Goal: Task Accomplishment & Management: Use online tool/utility

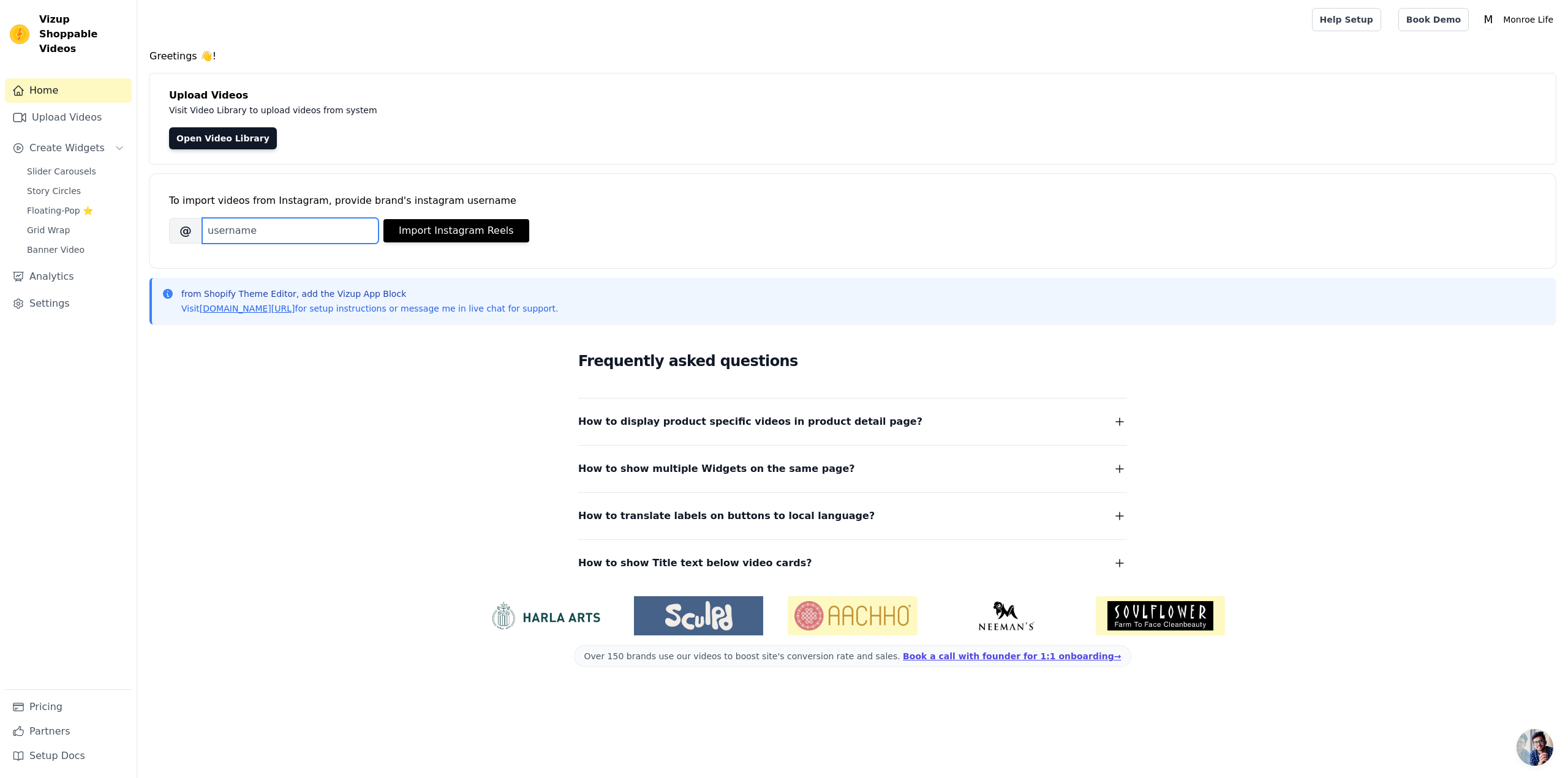
click at [241, 227] on input "Brand's Instagram Username" at bounding box center [290, 231] width 177 height 26
type input "[PERSON_NAME]"
click at [468, 226] on button "Import Instagram Reels" at bounding box center [456, 231] width 145 height 23
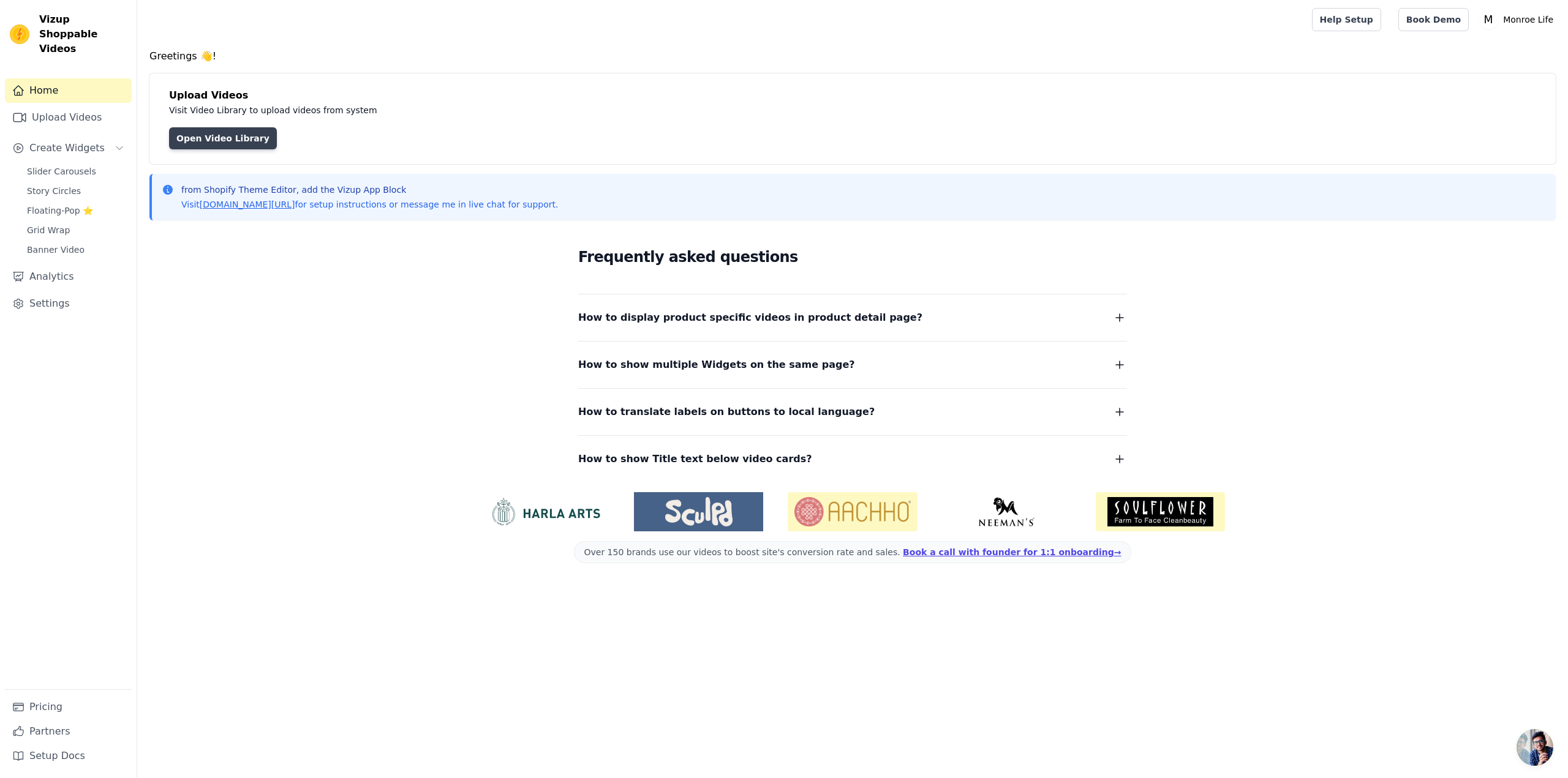
click at [218, 138] on link "Open Video Library" at bounding box center [223, 138] width 108 height 22
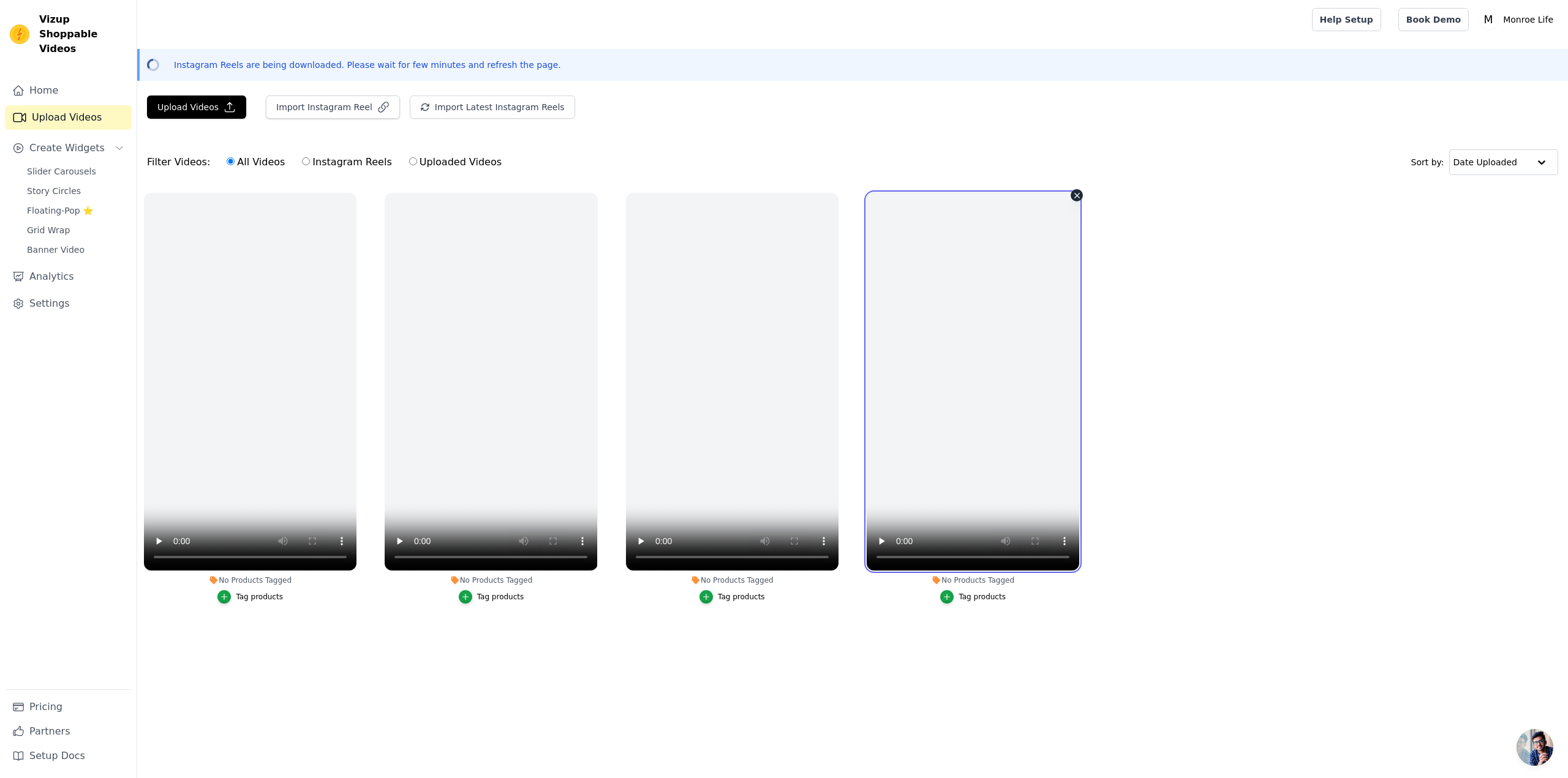
click at [961, 452] on video at bounding box center [973, 381] width 213 height 378
click at [996, 317] on video at bounding box center [973, 381] width 213 height 378
click at [1231, 365] on ul "No Products Tagged Tag products No Products Tagged Tag products No Products Tag…" at bounding box center [853, 410] width 1431 height 449
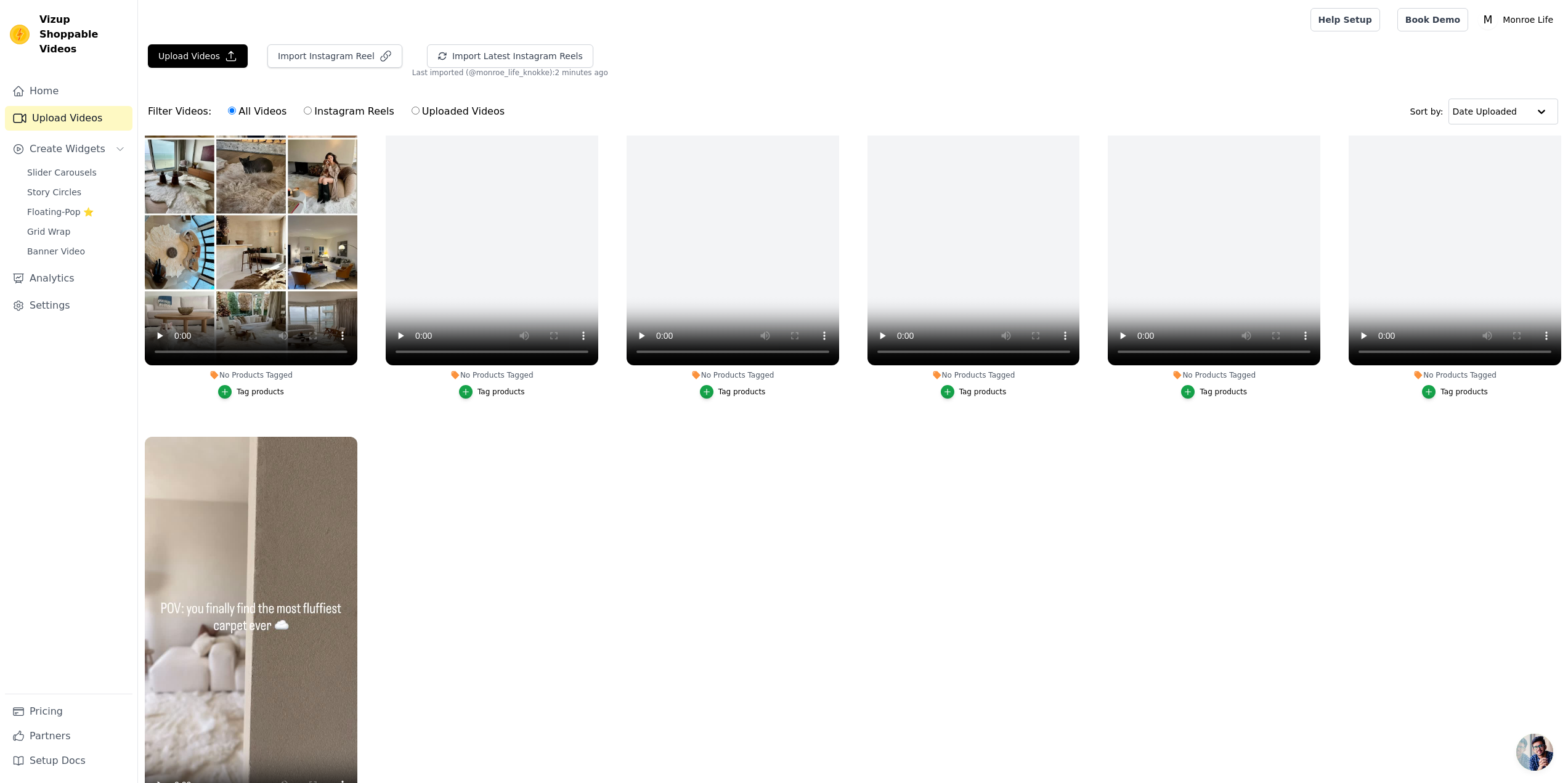
scroll to position [126, 0]
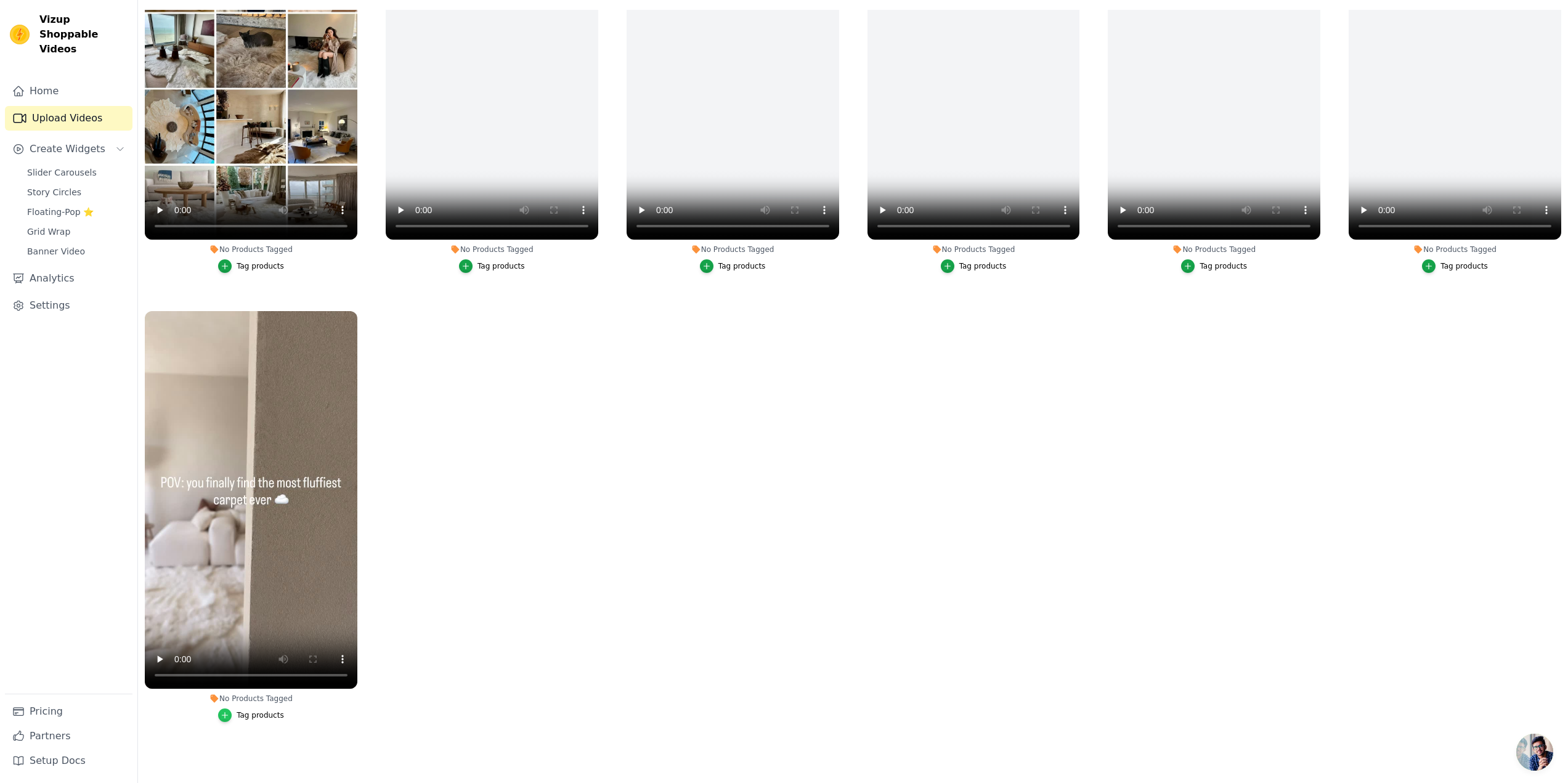
click at [224, 713] on icon "button" at bounding box center [225, 716] width 5 height 5
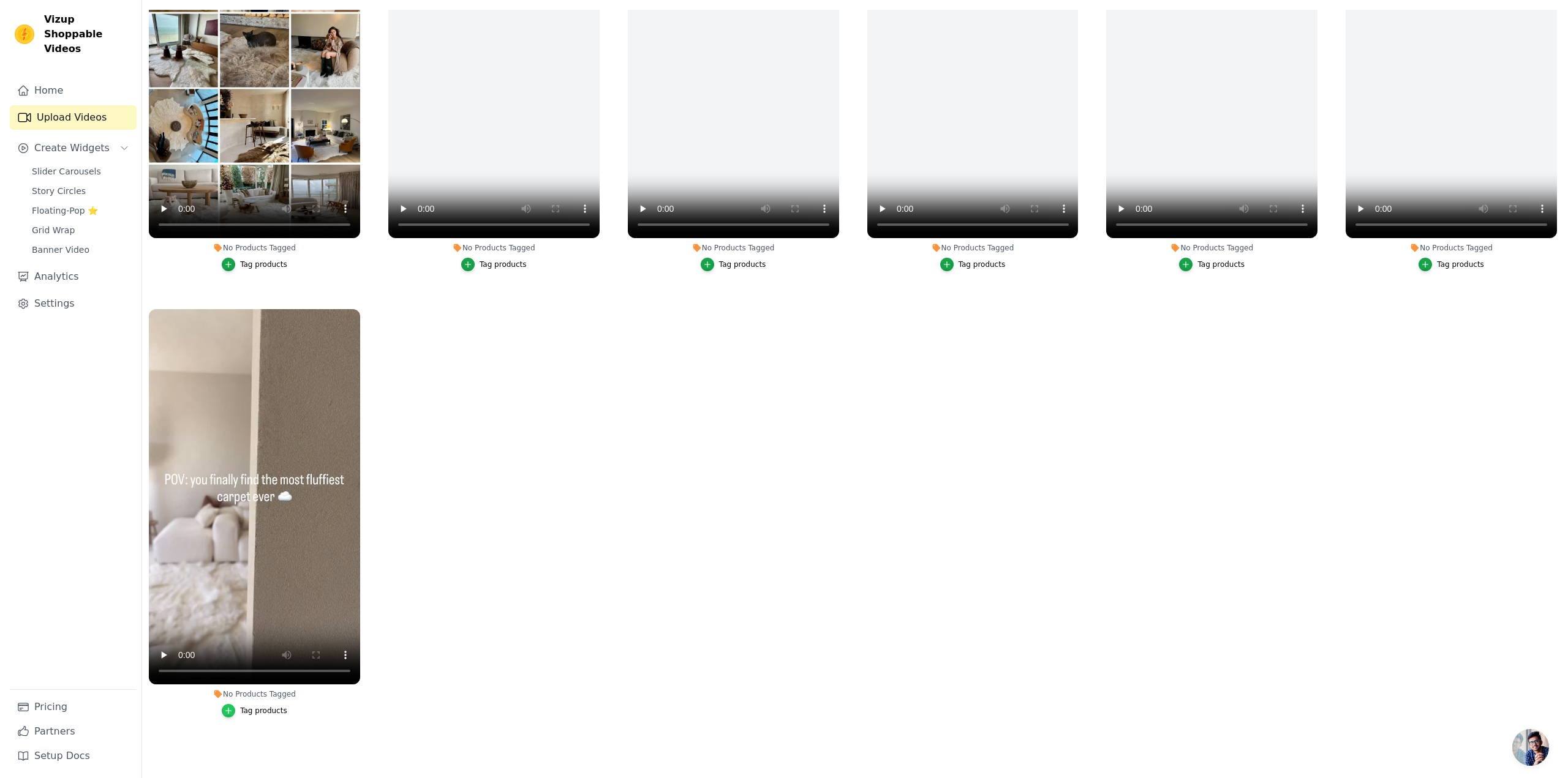
scroll to position [0, 0]
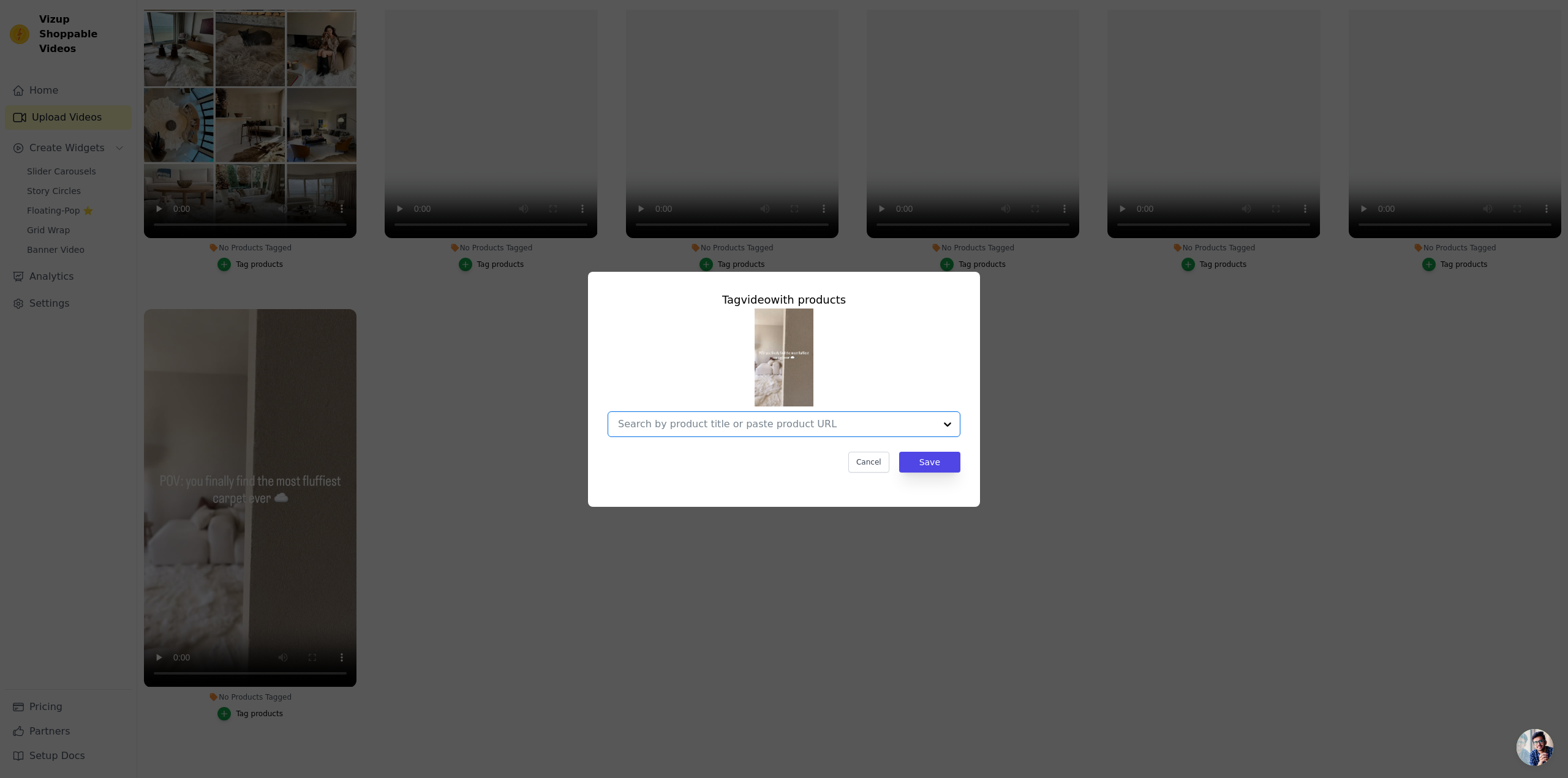
click at [867, 428] on input "No Products Tagged Tag video with products Option undefined, selected. Select i…" at bounding box center [777, 424] width 318 height 12
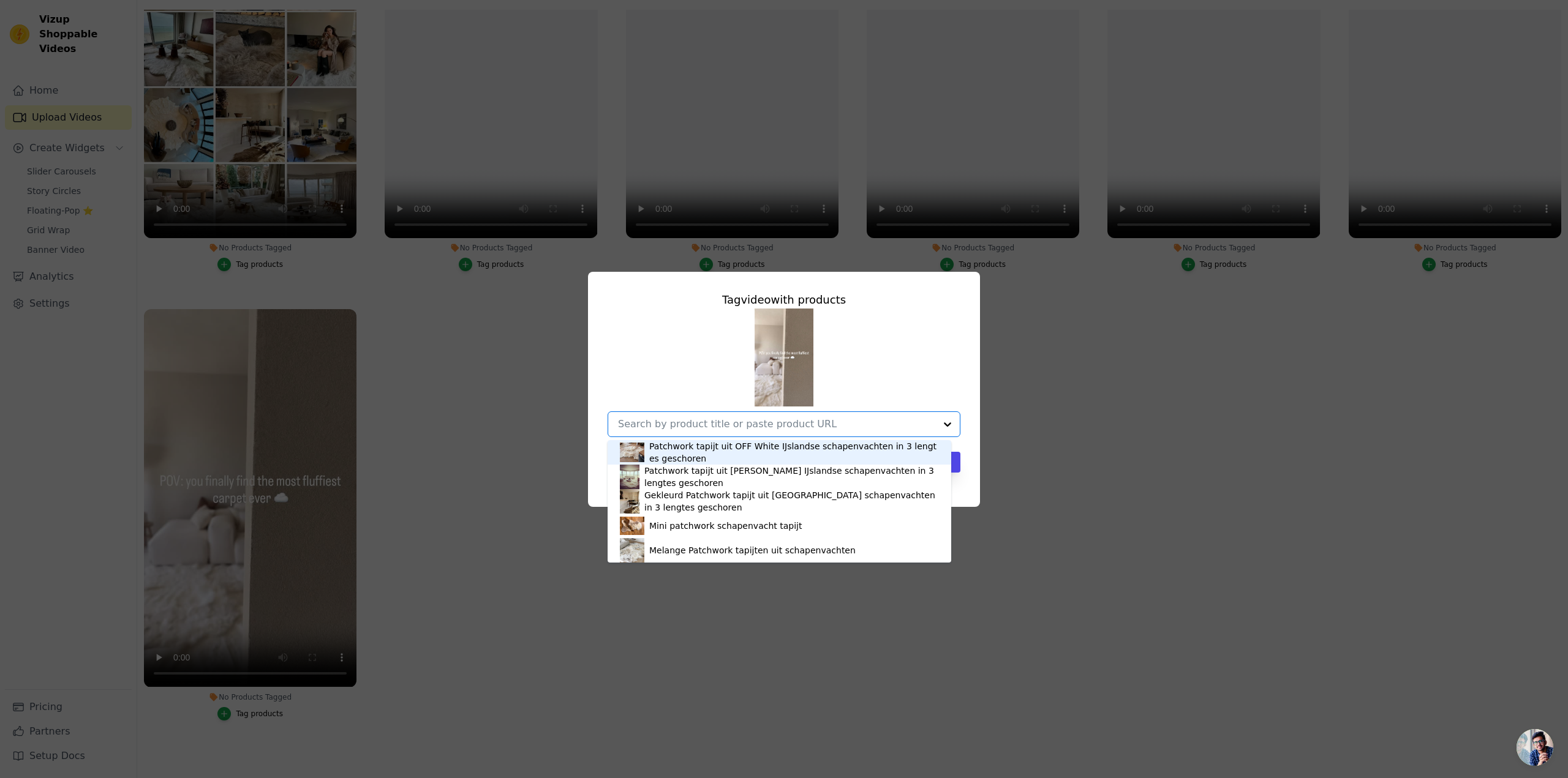
click at [764, 445] on div "Patchwork tapijt uit OFF White IJslandse schapenvachten in 3 lengtes geschoren" at bounding box center [793, 452] width 290 height 24
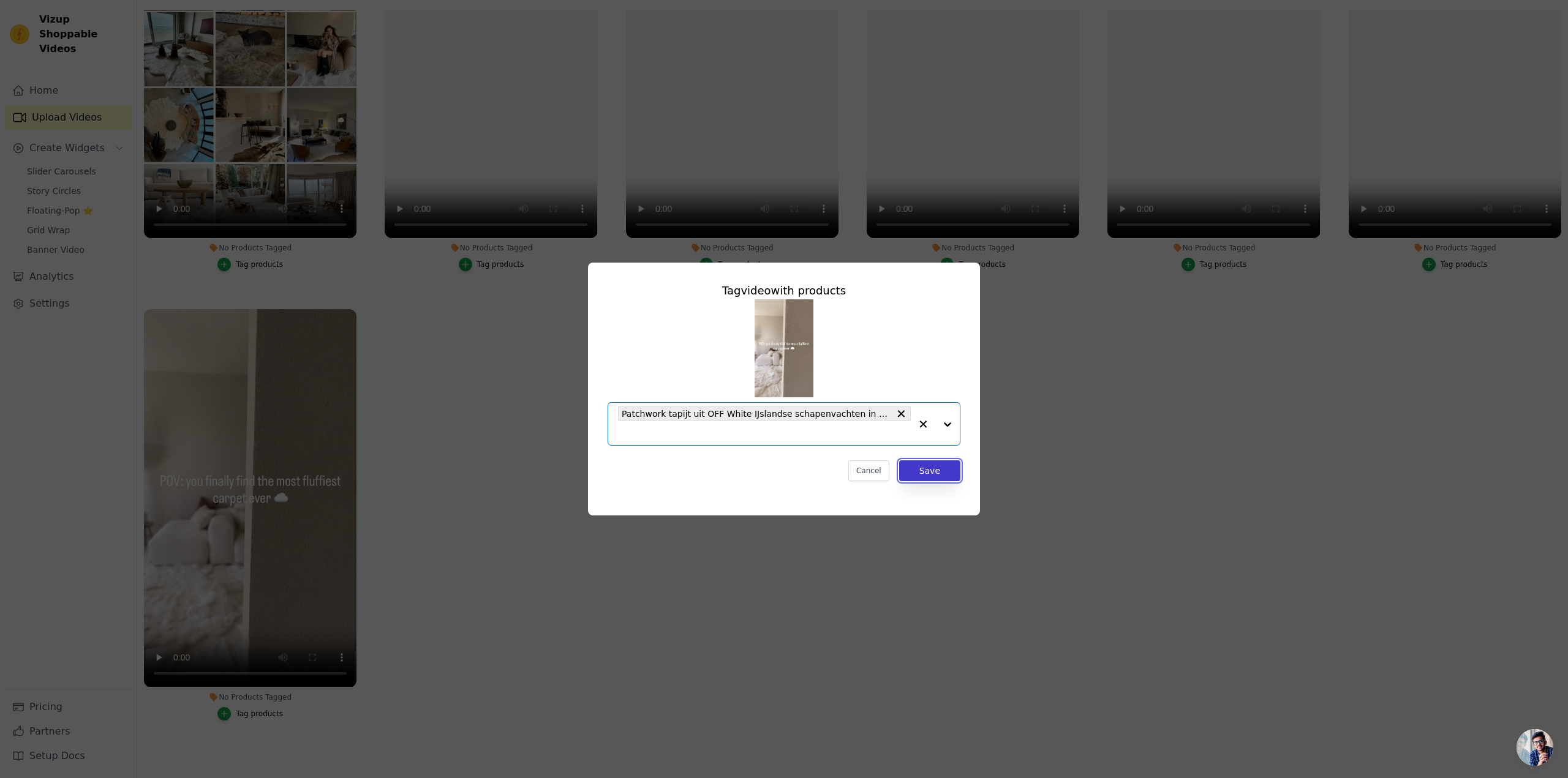
click at [942, 476] on button "Save" at bounding box center [930, 470] width 61 height 21
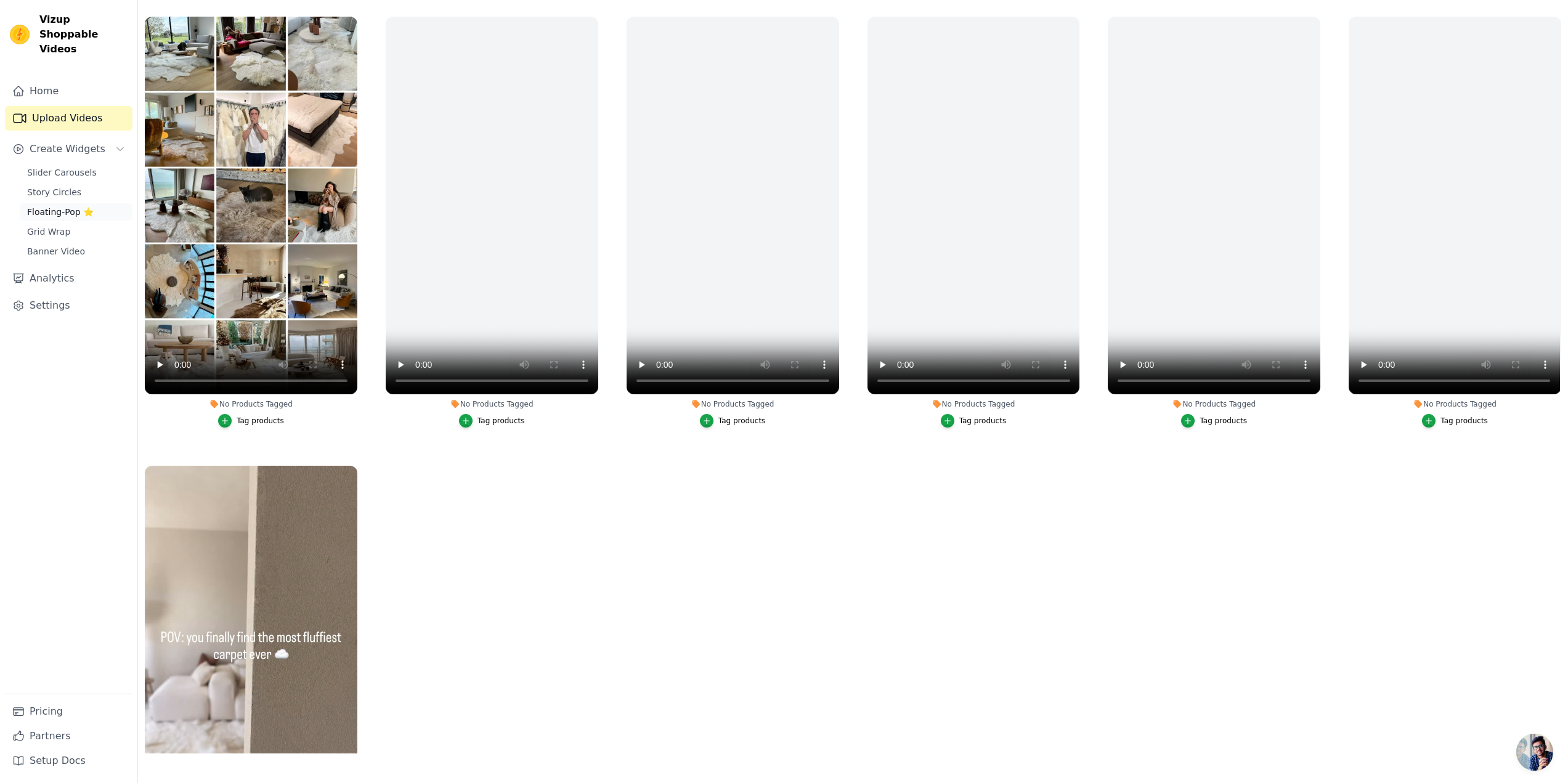
click at [46, 206] on span "Floating-Pop ⭐" at bounding box center [60, 212] width 67 height 13
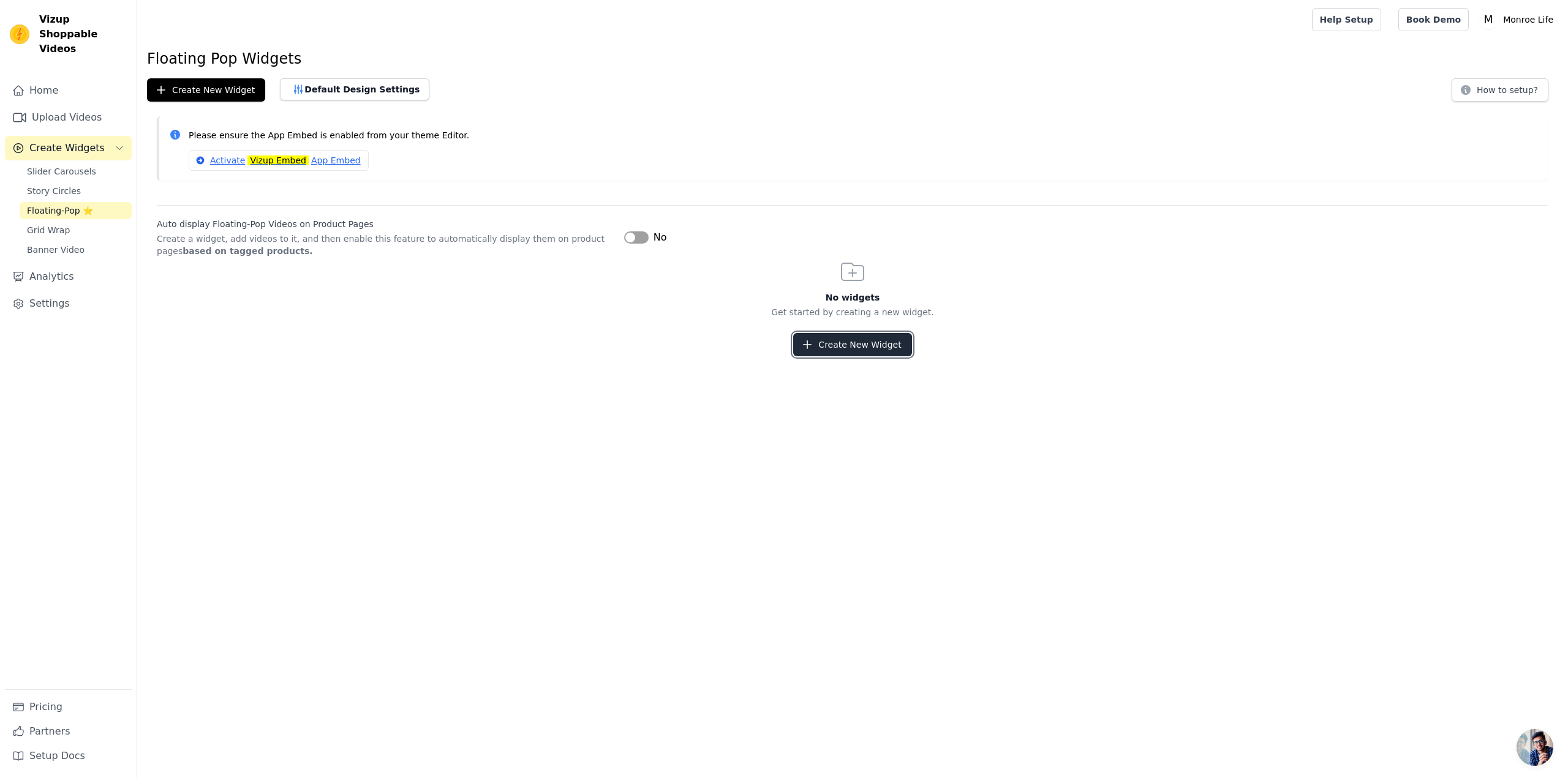
click at [872, 354] on button "Create New Widget" at bounding box center [853, 345] width 118 height 23
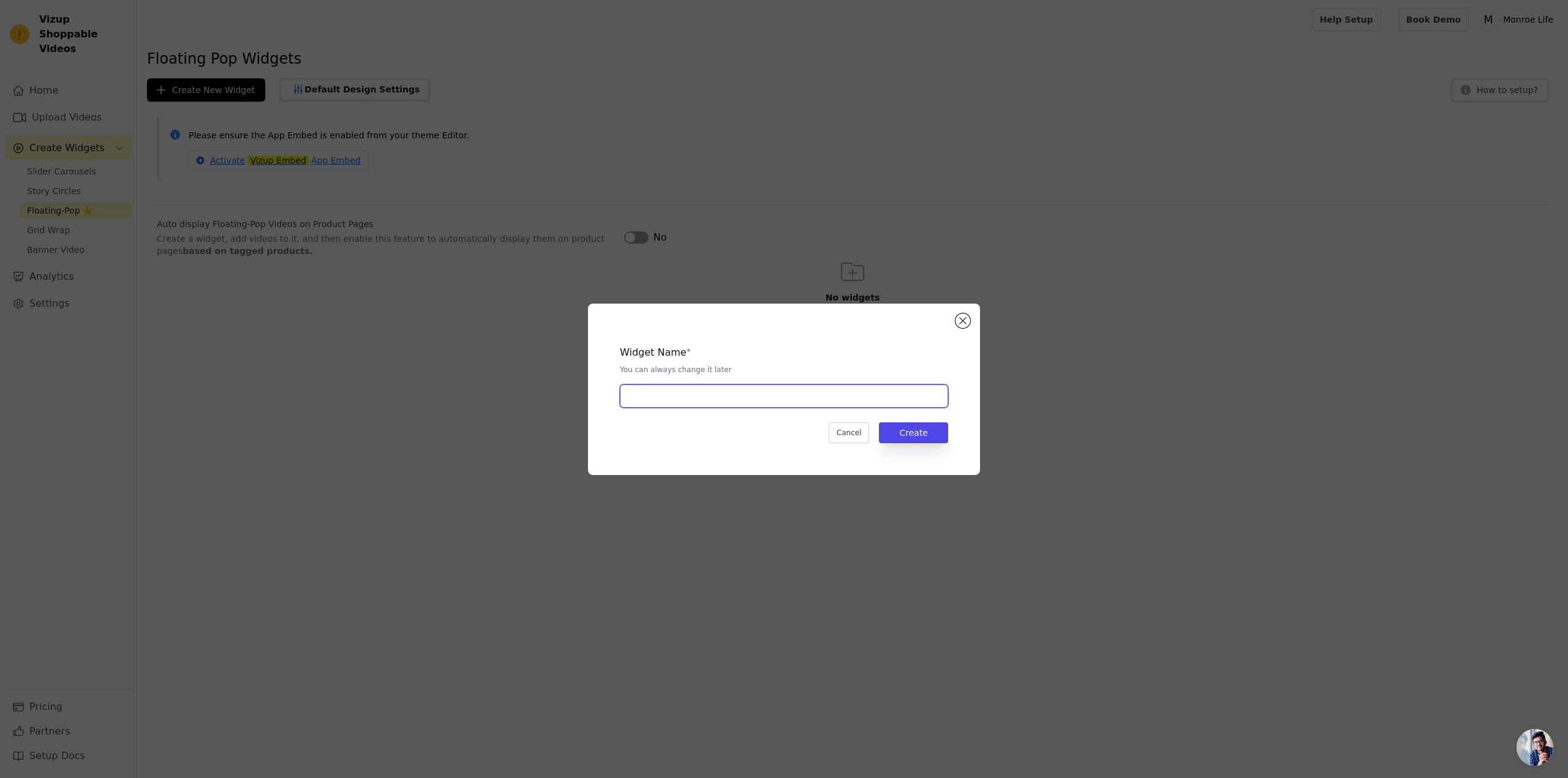
click at [756, 388] on input "text" at bounding box center [784, 397] width 328 height 23
type input "video"
click at [931, 431] on button "Create" at bounding box center [913, 433] width 69 height 21
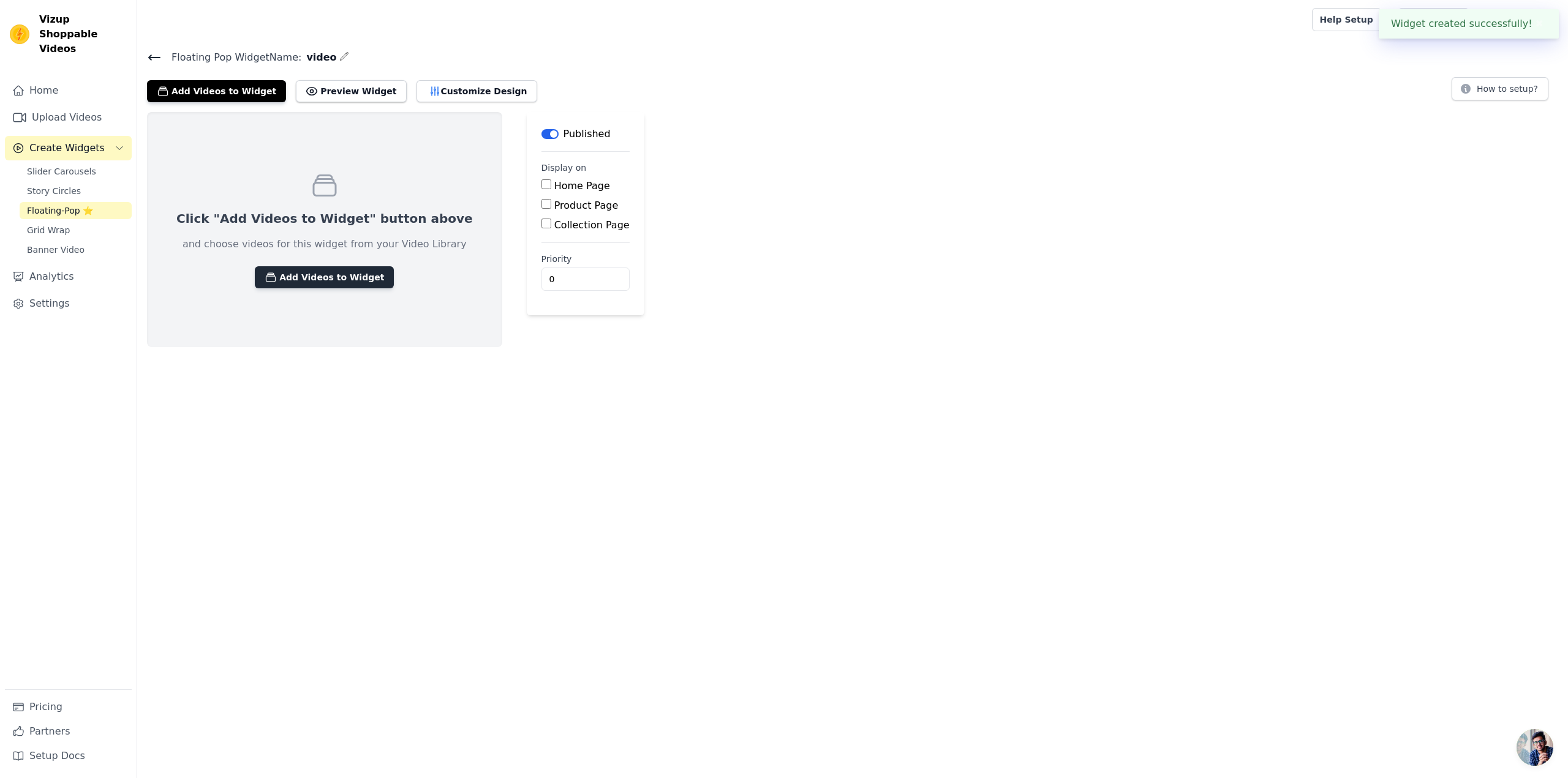
click at [302, 284] on button "Add Videos to Widget" at bounding box center [324, 277] width 139 height 22
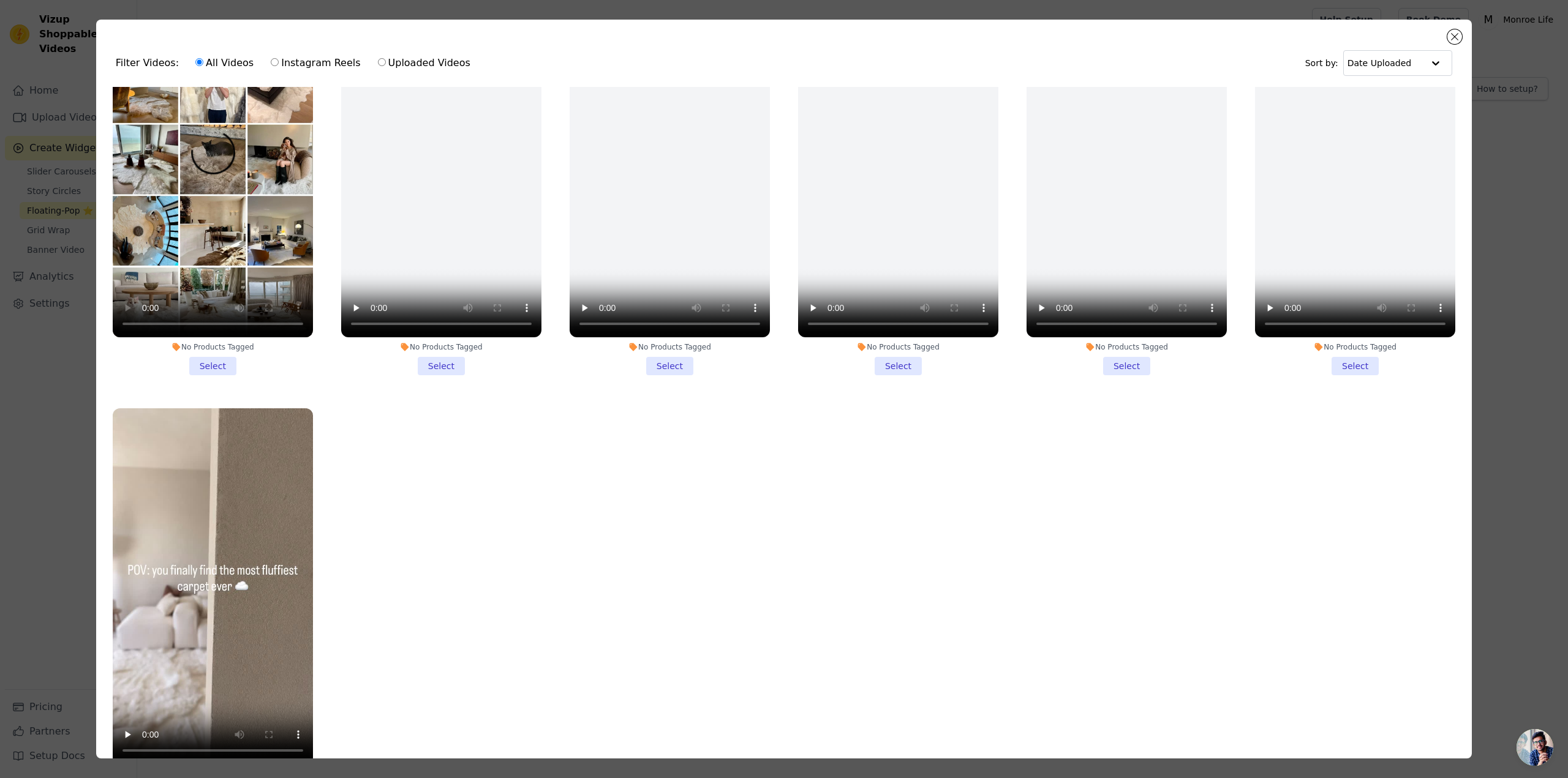
scroll to position [107, 0]
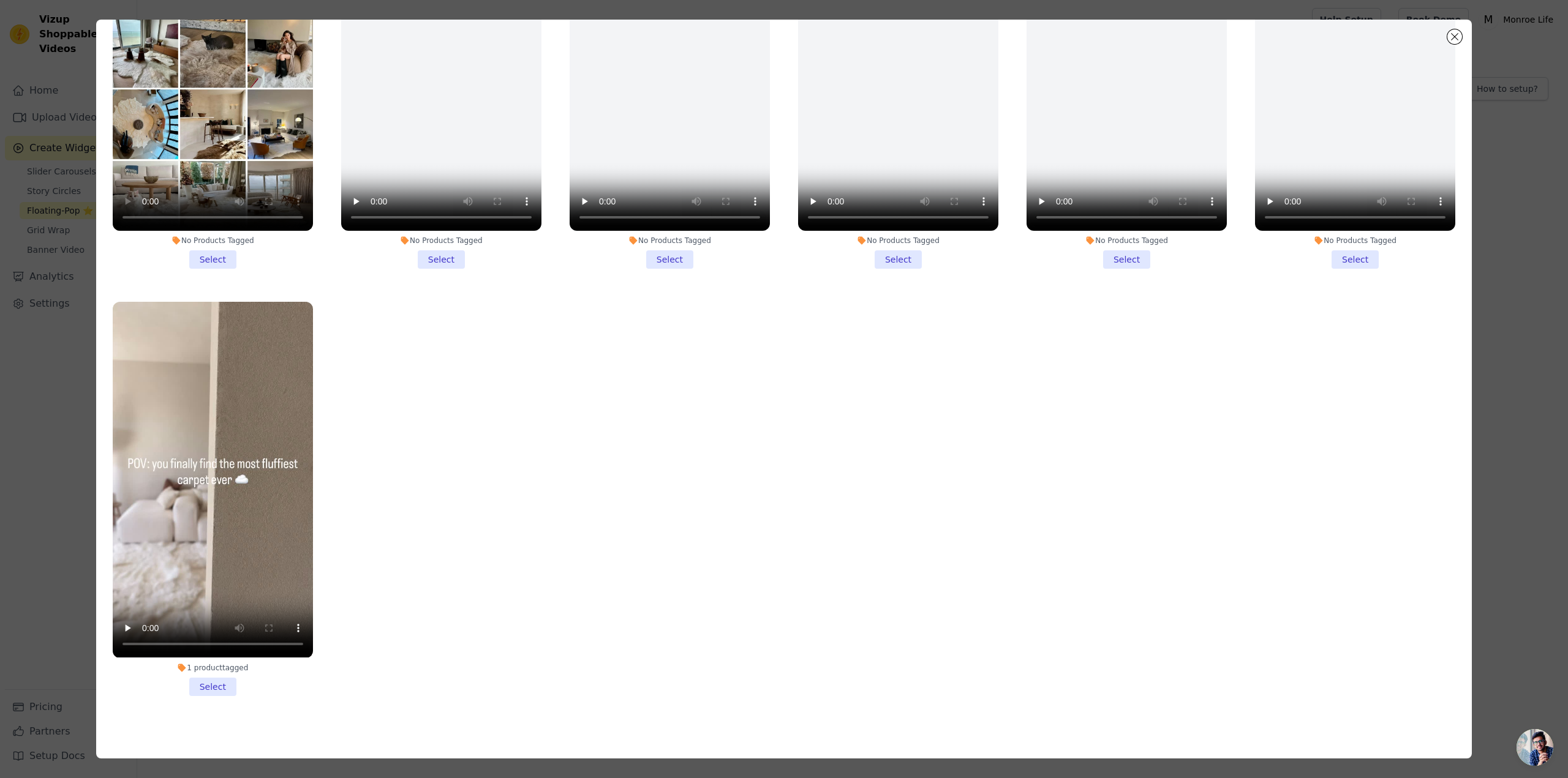
click at [209, 679] on li "1 product tagged Select" at bounding box center [213, 498] width 200 height 394
click at [0, 0] on input "1 product tagged Select" at bounding box center [0, 0] width 0 height 0
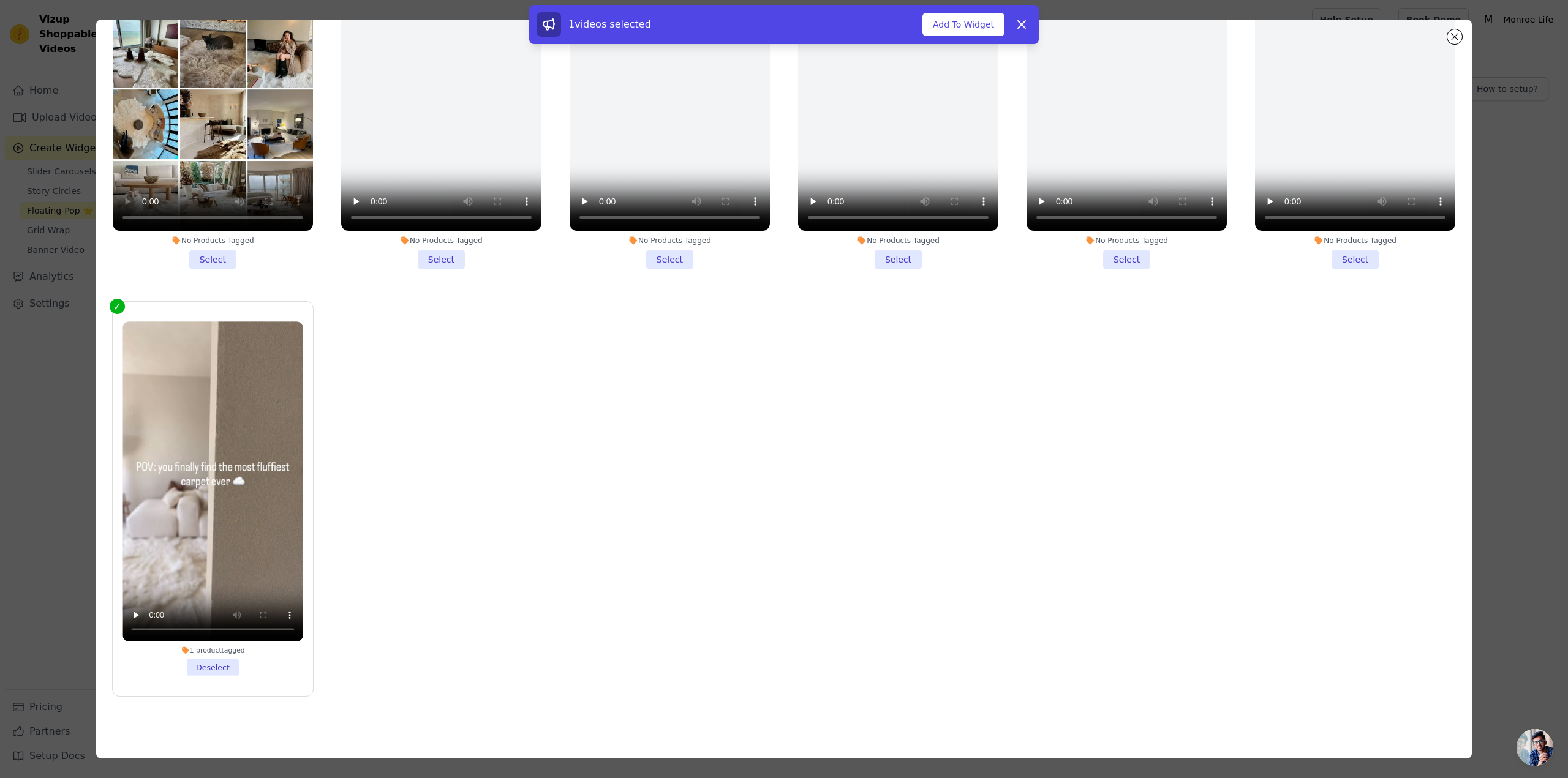
drag, startPoint x: 962, startPoint y: 25, endPoint x: 547, endPoint y: 232, distance: 463.8
click at [547, 232] on div "Filter Videos: All Videos Instagram Reels Uploaded Videos Sort by: Date Uploade…" at bounding box center [784, 389] width 1376 height 739
click at [206, 254] on li "No Products Tagged Select" at bounding box center [213, 72] width 200 height 394
click at [0, 0] on input "No Products Tagged Select" at bounding box center [0, 0] width 0 height 0
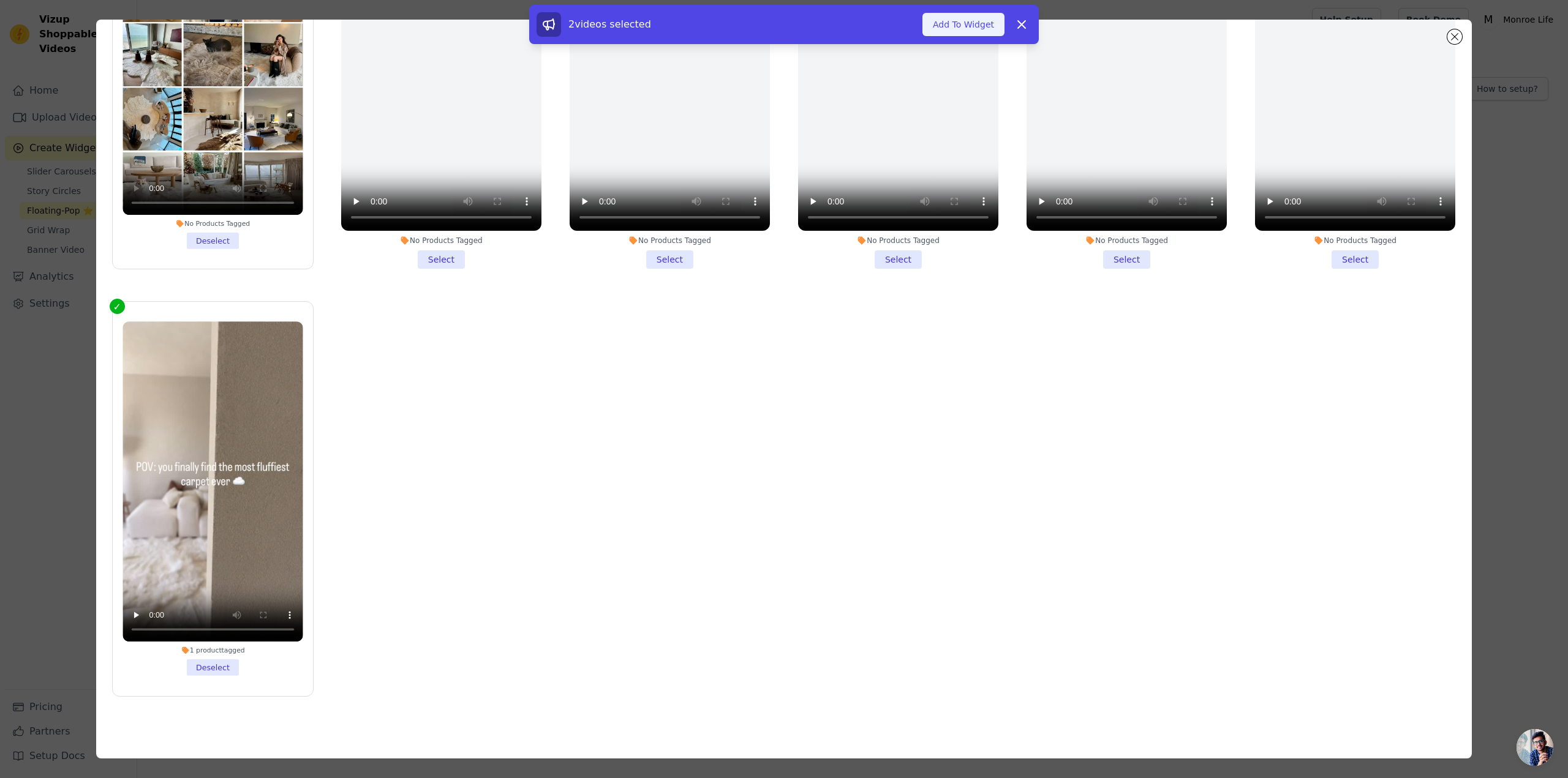
click at [958, 22] on button "Add To Widget" at bounding box center [963, 24] width 82 height 23
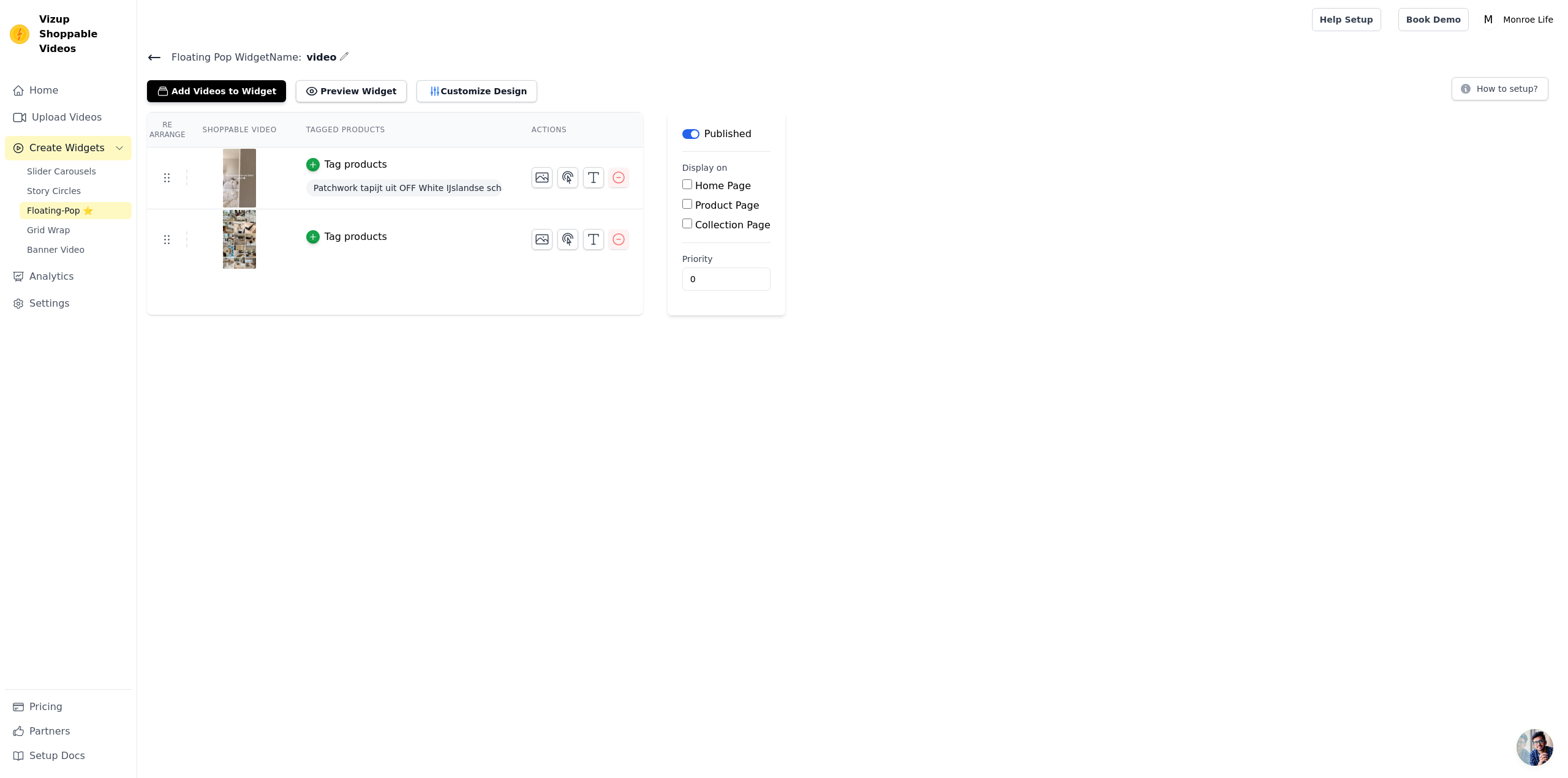
click at [682, 205] on input "Product Page" at bounding box center [687, 204] width 10 height 10
checkbox input "true"
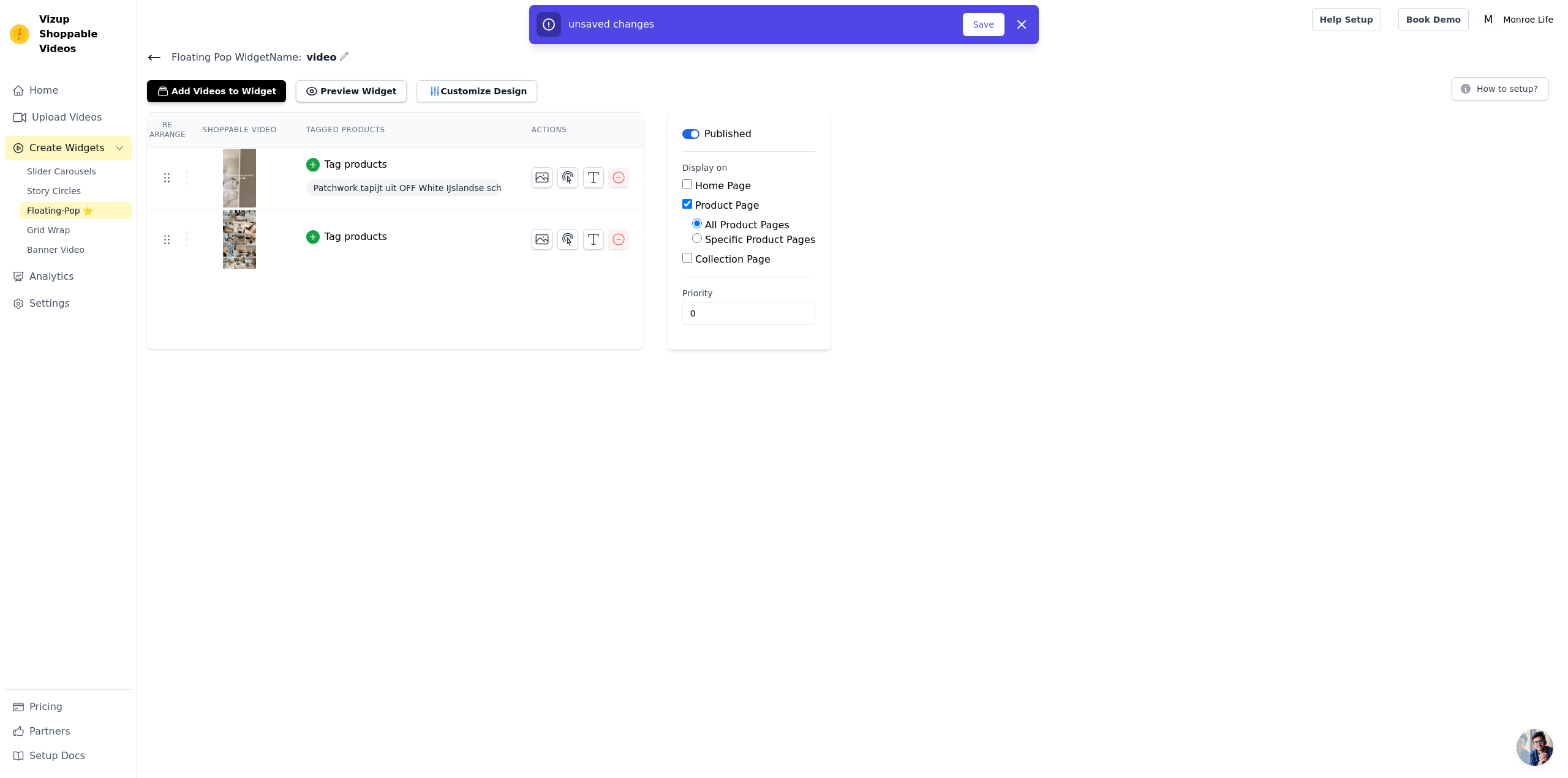
click at [682, 185] on input "Home Page" at bounding box center [687, 184] width 10 height 10
checkbox input "true"
click at [983, 21] on button "Save" at bounding box center [984, 24] width 41 height 23
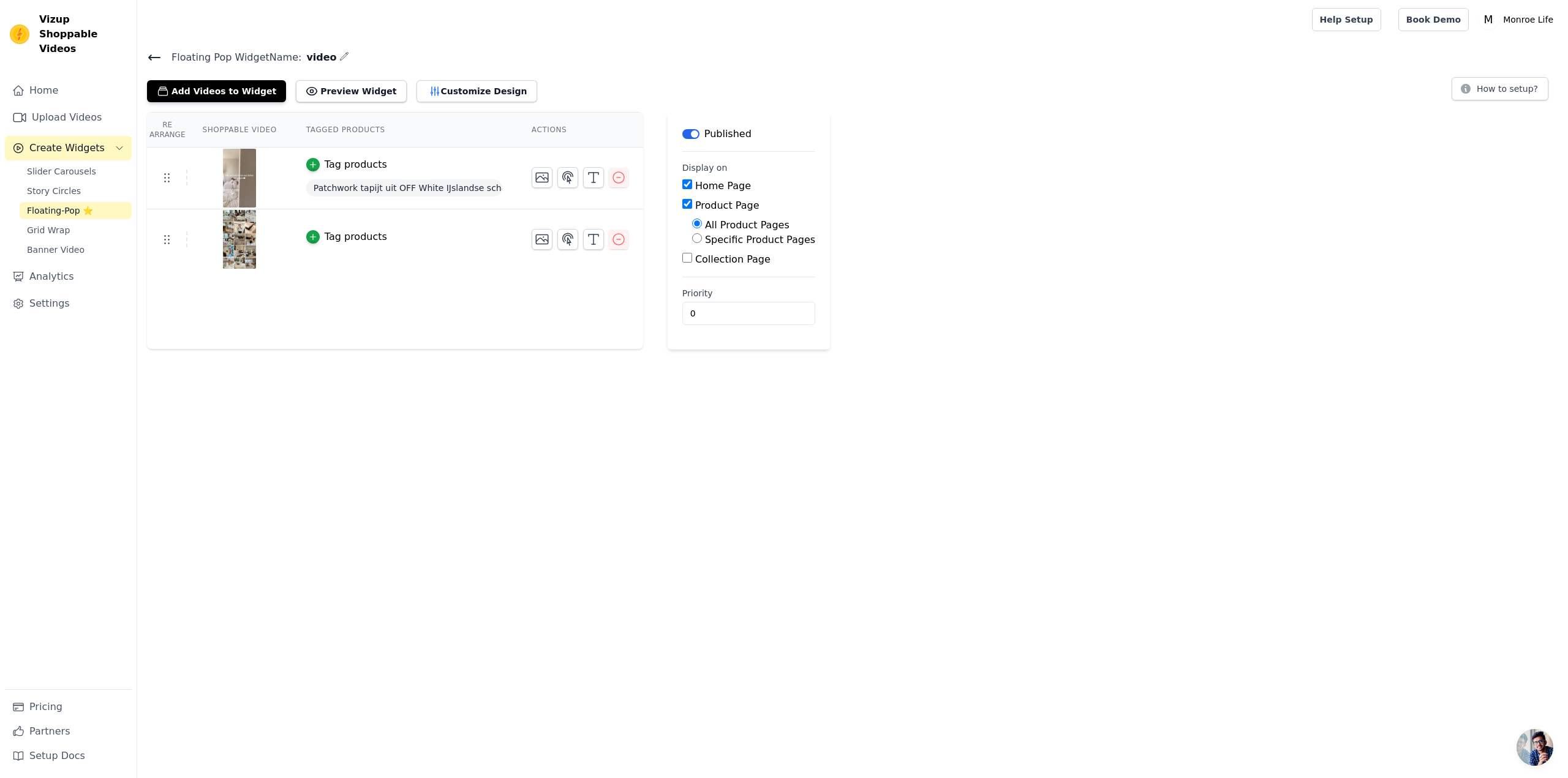
click at [339, 55] on icon "button" at bounding box center [344, 56] width 10 height 10
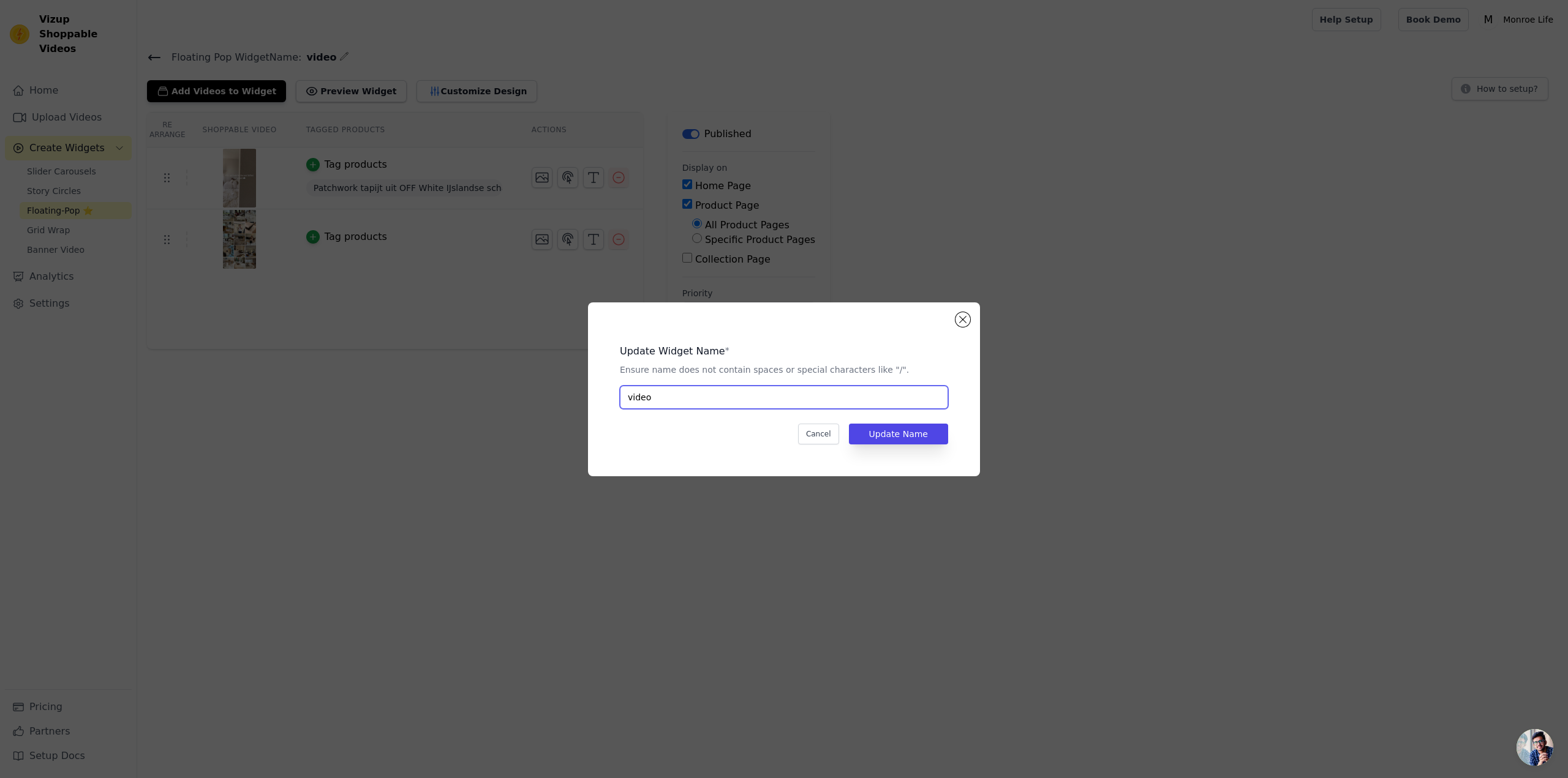
click at [672, 395] on input "video" at bounding box center [784, 398] width 328 height 23
type input "video2"
click at [907, 437] on button "Update Name" at bounding box center [898, 433] width 100 height 21
click at [898, 436] on button "Update Name" at bounding box center [898, 433] width 100 height 21
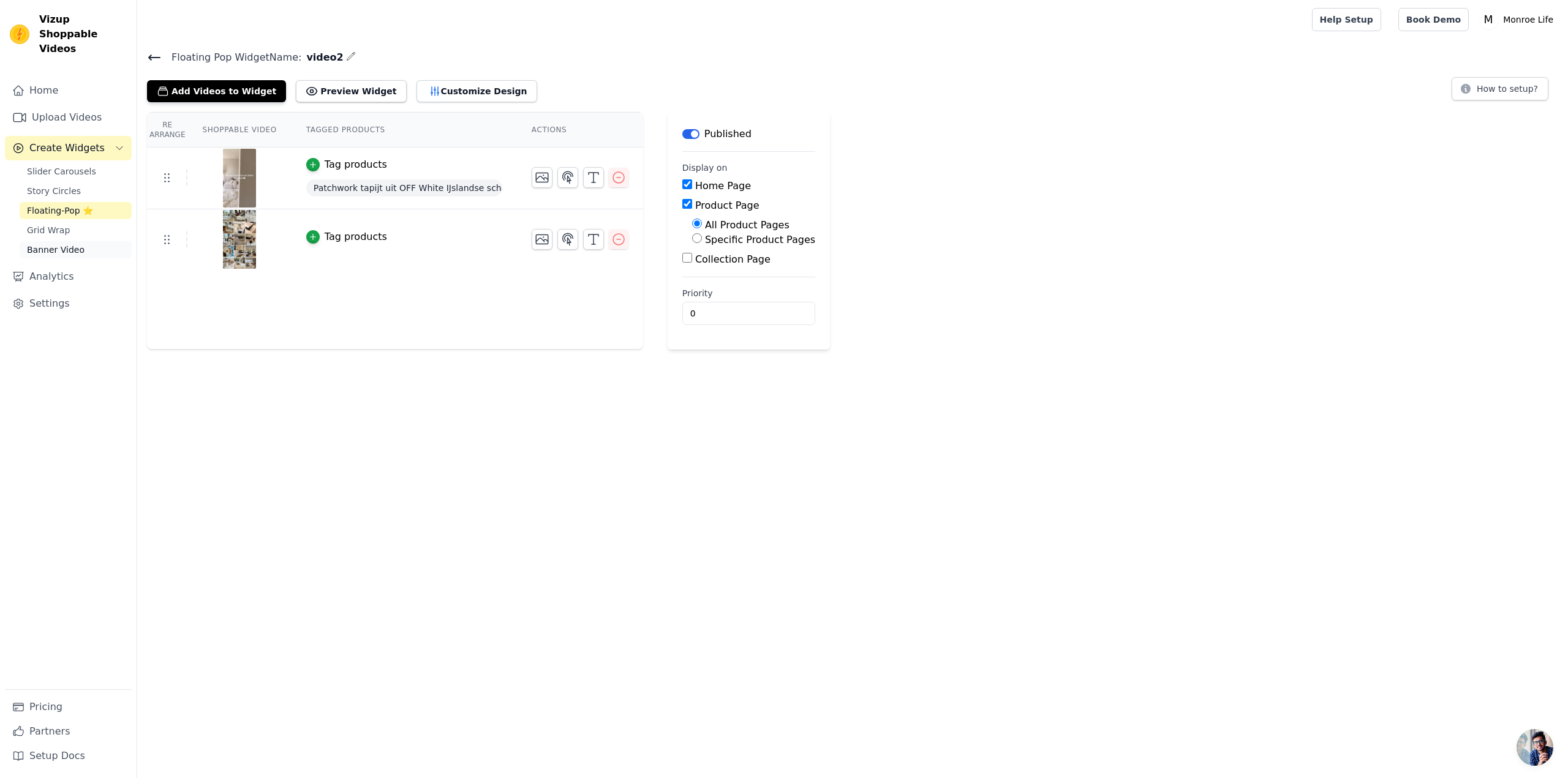
click at [51, 244] on span "Banner Video" at bounding box center [56, 250] width 57 height 13
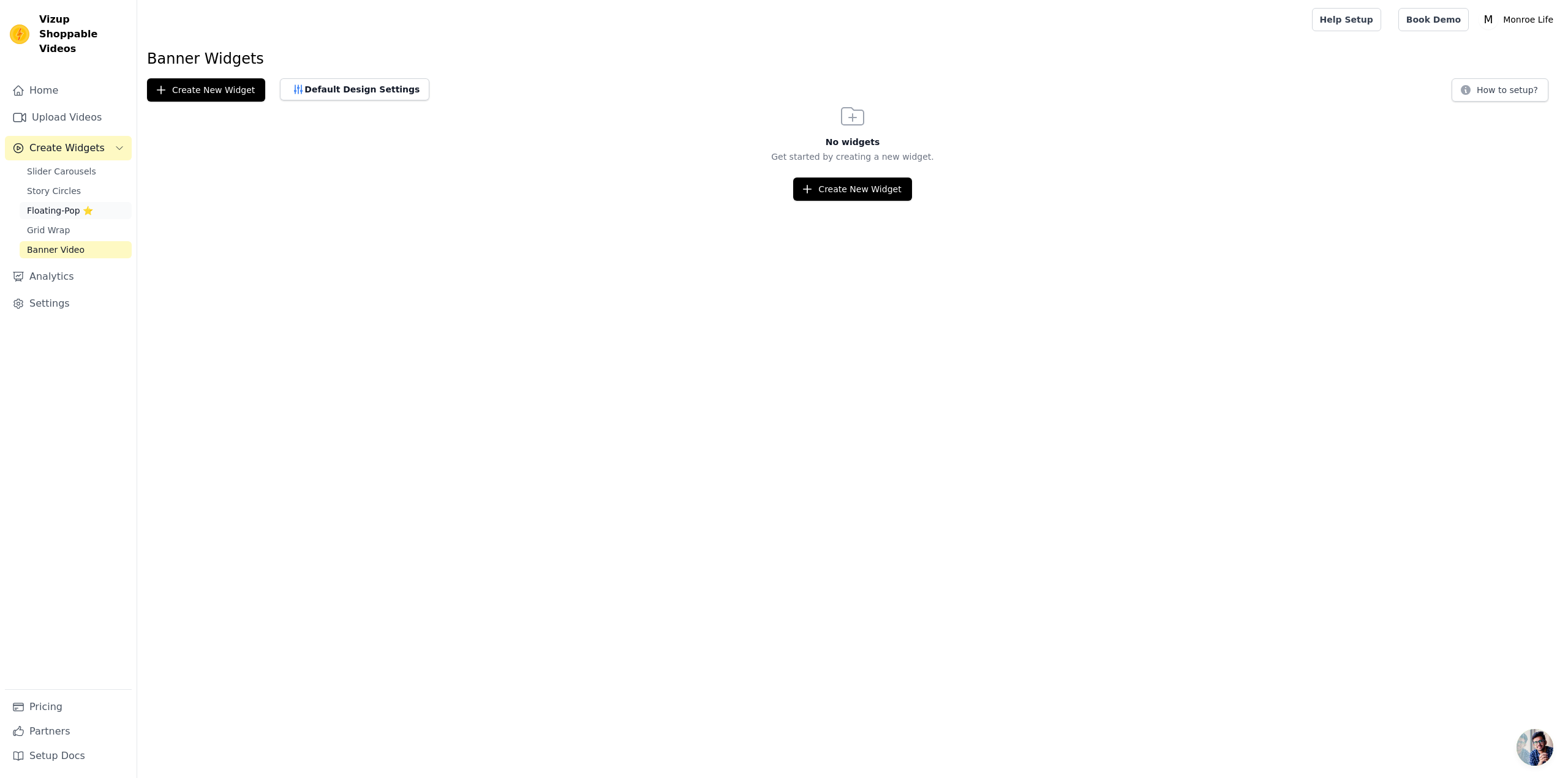
click at [53, 205] on span "Floating-Pop ⭐" at bounding box center [60, 211] width 66 height 13
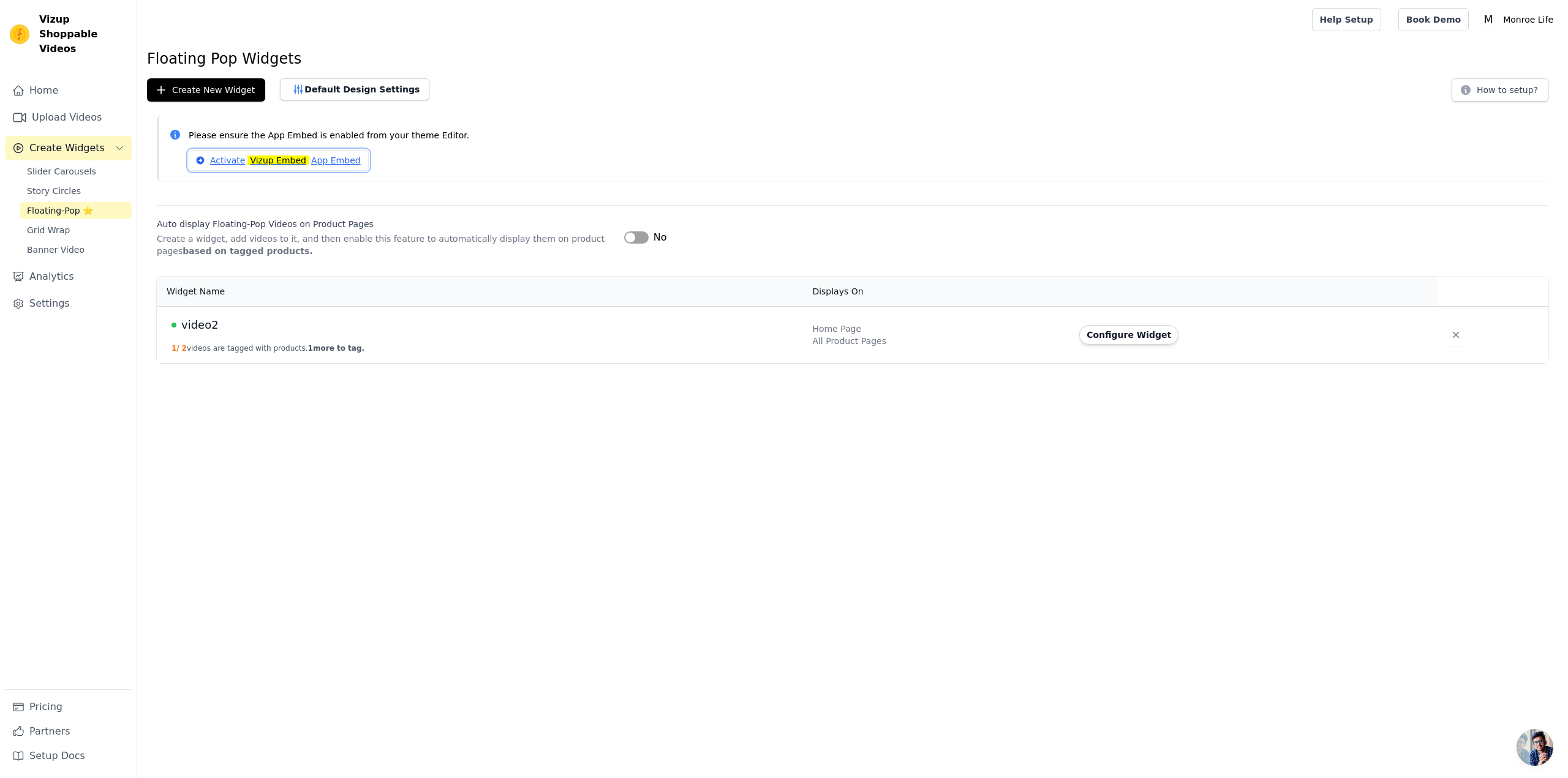
click at [279, 160] on mark "Vizup Embed" at bounding box center [278, 160] width 61 height 10
click at [326, 92] on button "Default Design Settings" at bounding box center [355, 89] width 150 height 22
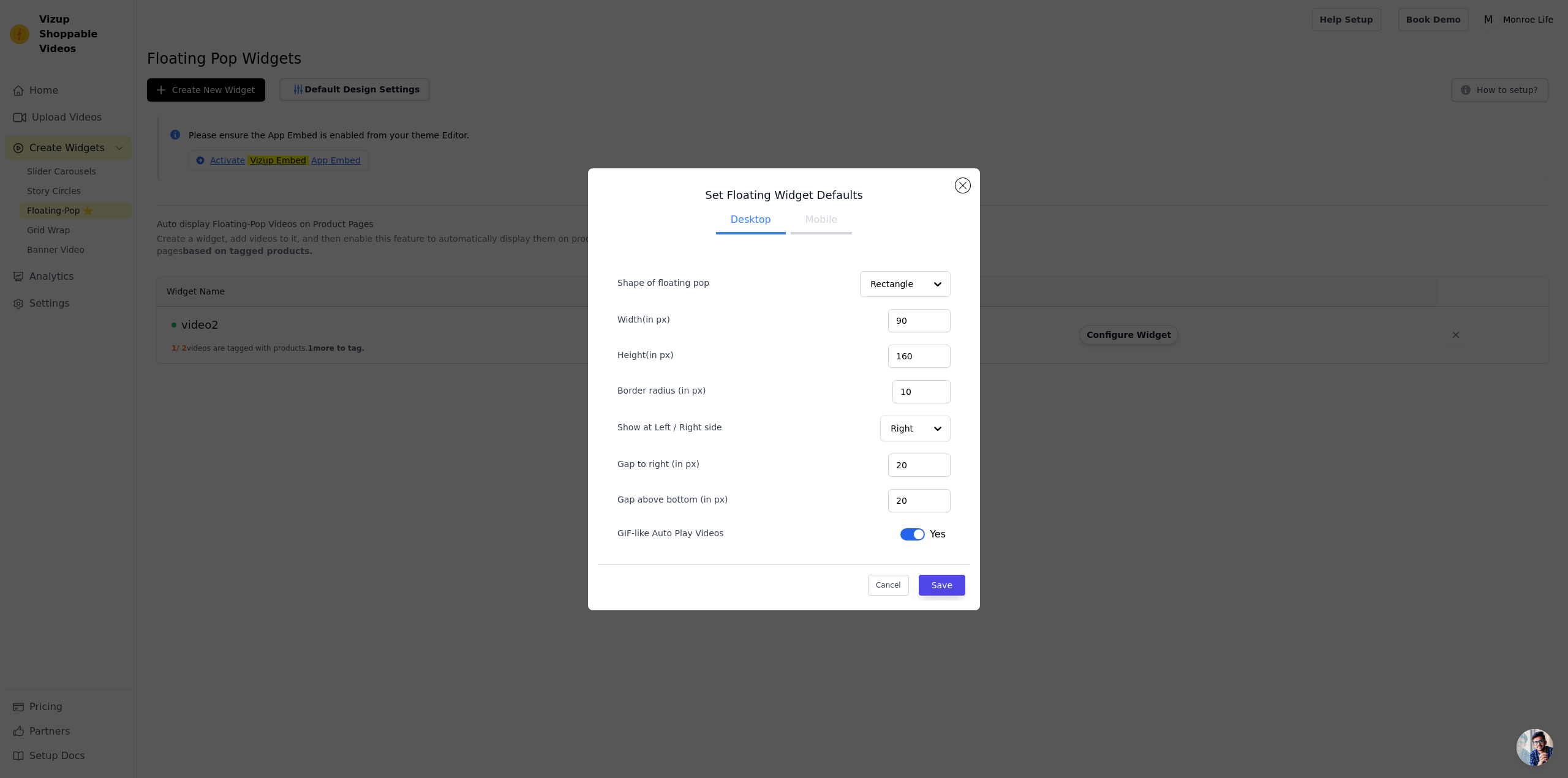
click at [814, 225] on button "Mobile" at bounding box center [821, 221] width 61 height 27
click at [746, 226] on button "Desktop" at bounding box center [751, 221] width 70 height 27
click at [939, 316] on input "101" at bounding box center [920, 321] width 63 height 23
click at [939, 316] on input "102" at bounding box center [920, 321] width 63 height 23
click at [939, 316] on input "103" at bounding box center [920, 321] width 63 height 23
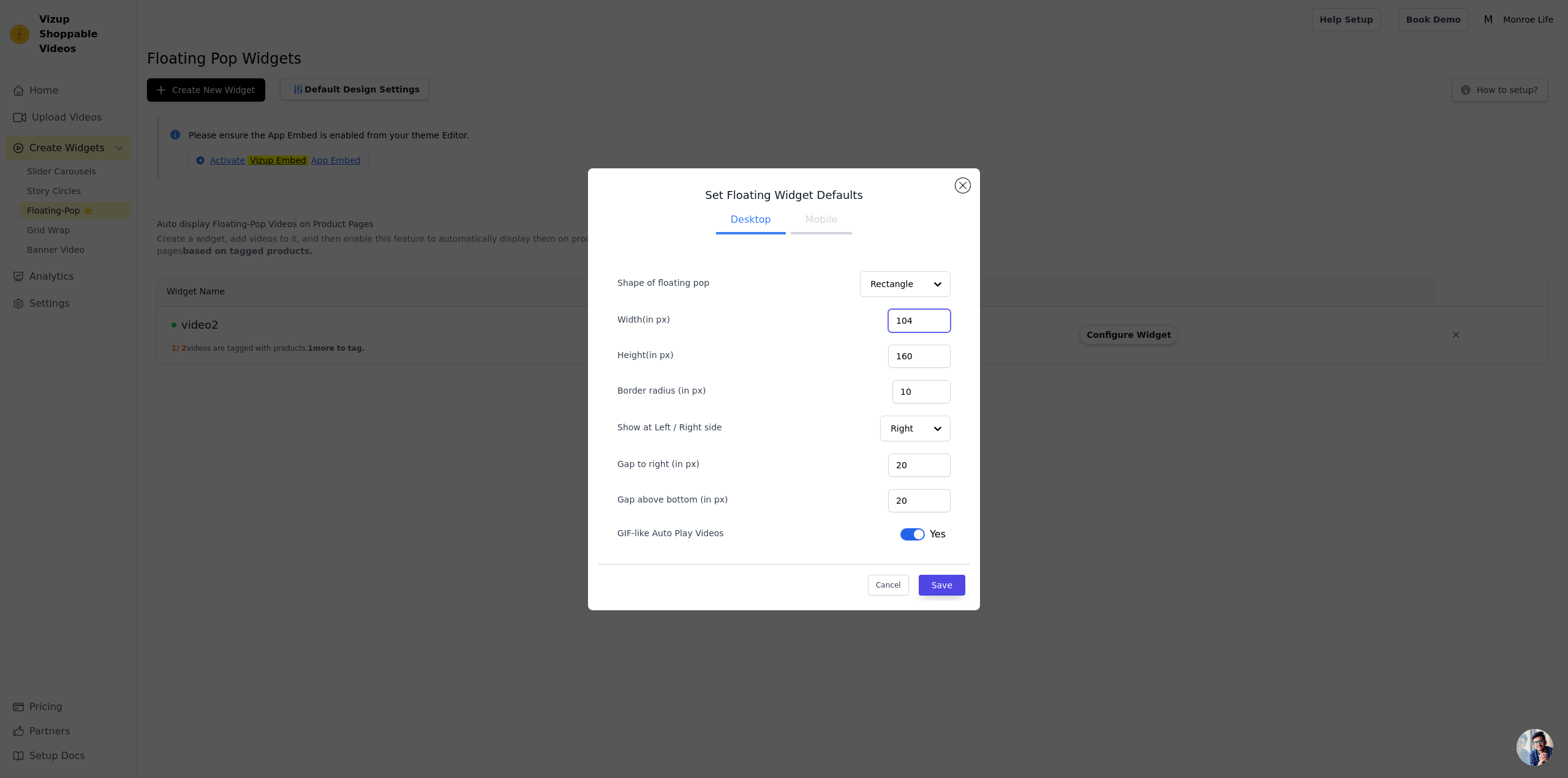
click at [939, 316] on input "104" at bounding box center [920, 321] width 63 height 23
click at [939, 316] on input "124" at bounding box center [920, 321] width 63 height 23
click at [939, 316] on input "125" at bounding box center [920, 321] width 63 height 23
click at [939, 316] on input "126" at bounding box center [920, 321] width 63 height 23
click at [939, 316] on input "127" at bounding box center [920, 321] width 63 height 23
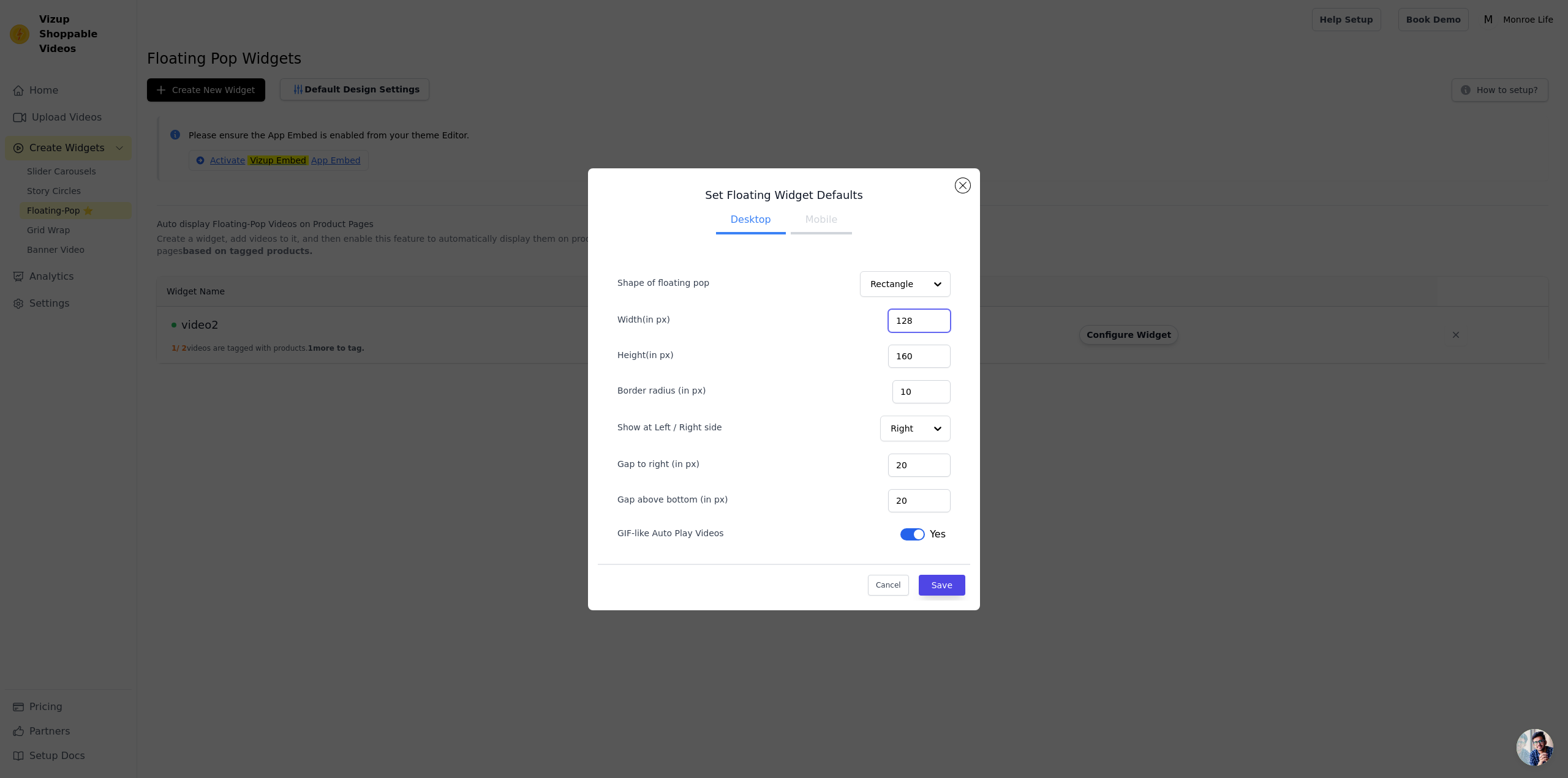
click at [939, 316] on input "128" at bounding box center [920, 321] width 63 height 23
click at [939, 316] on input "129" at bounding box center [920, 321] width 63 height 23
type input "130"
click at [939, 316] on input "130" at bounding box center [920, 321] width 63 height 23
click at [938, 352] on input "188" at bounding box center [920, 356] width 63 height 23
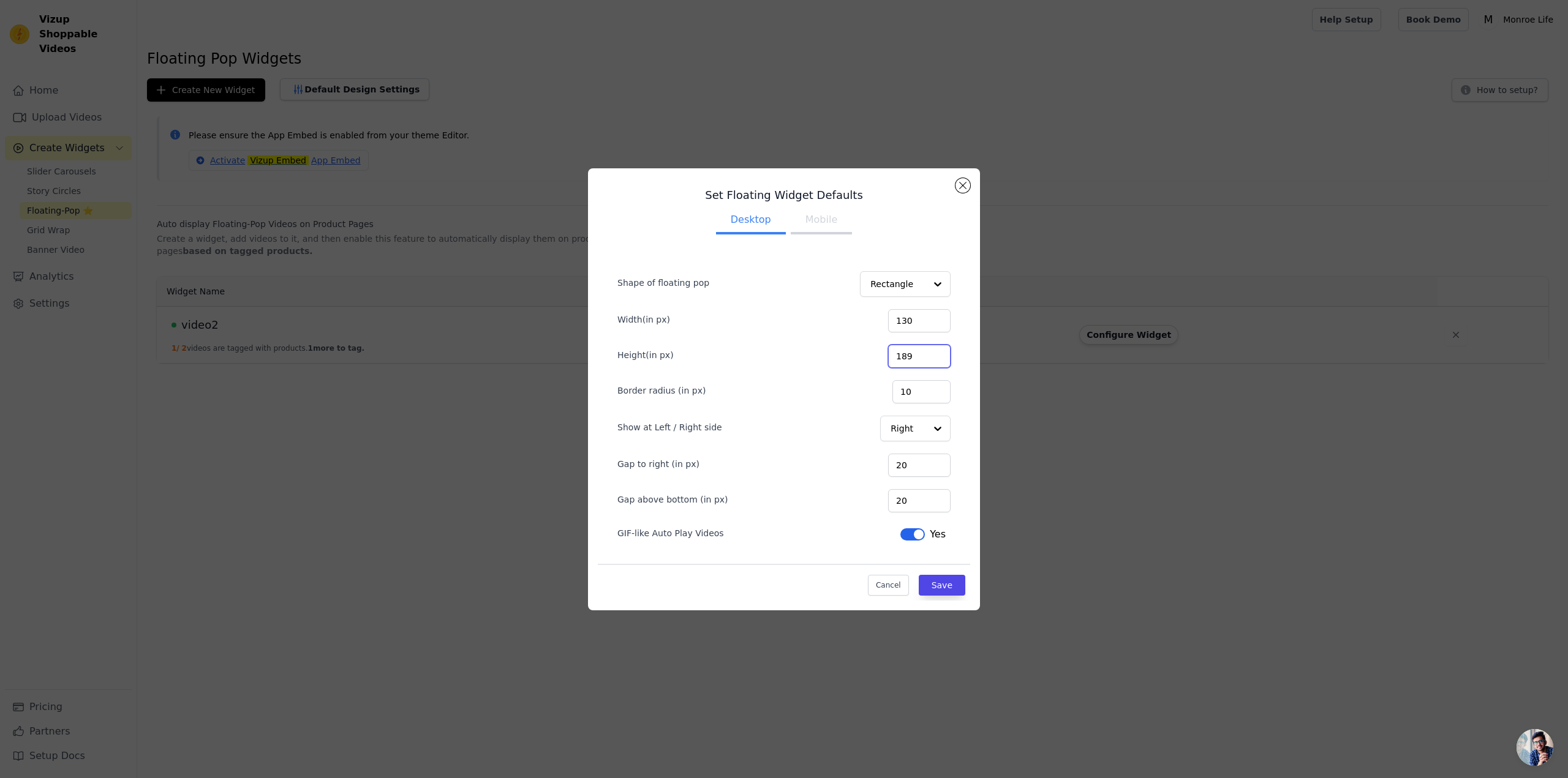
click at [938, 352] on input "189" at bounding box center [920, 356] width 63 height 23
type input "190"
click at [938, 352] on input "190" at bounding box center [920, 356] width 63 height 23
click at [810, 588] on div "Cancel Save" at bounding box center [784, 582] width 372 height 37
click at [818, 223] on button "Mobile" at bounding box center [821, 221] width 61 height 27
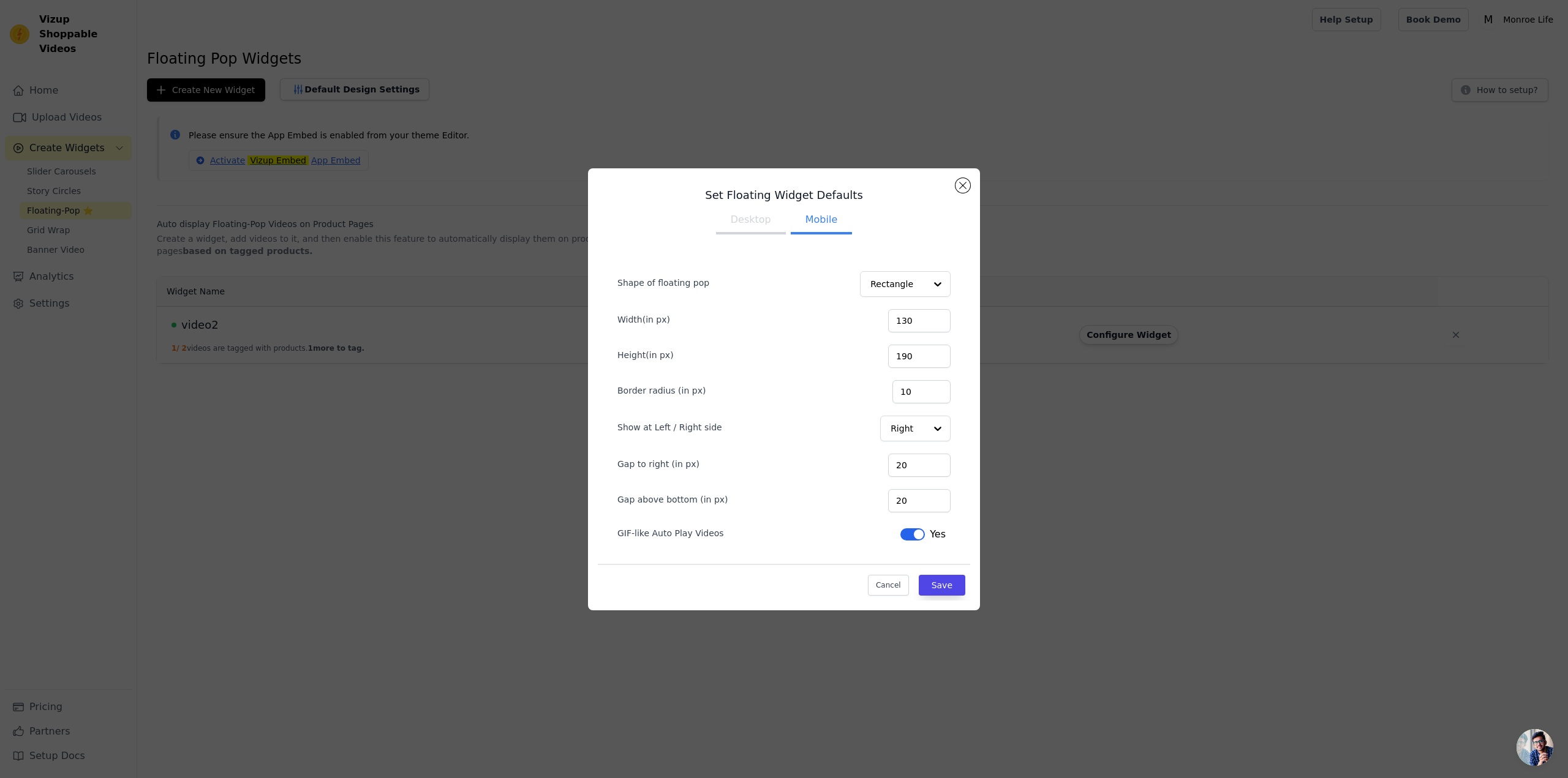
click at [751, 224] on button "Desktop" at bounding box center [751, 221] width 70 height 27
click at [944, 586] on button "Save" at bounding box center [942, 585] width 47 height 21
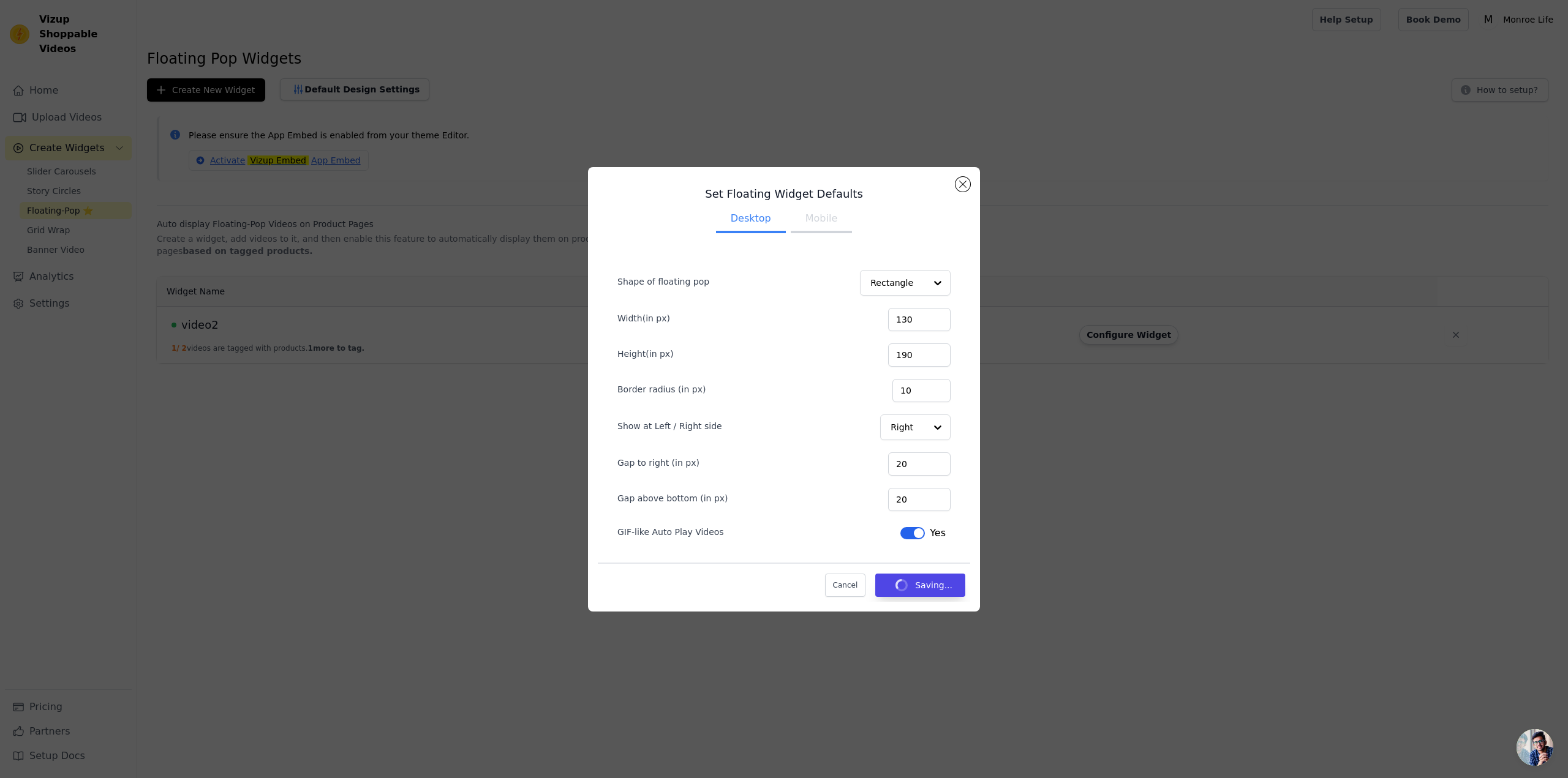
click at [827, 220] on button "Mobile" at bounding box center [821, 220] width 61 height 27
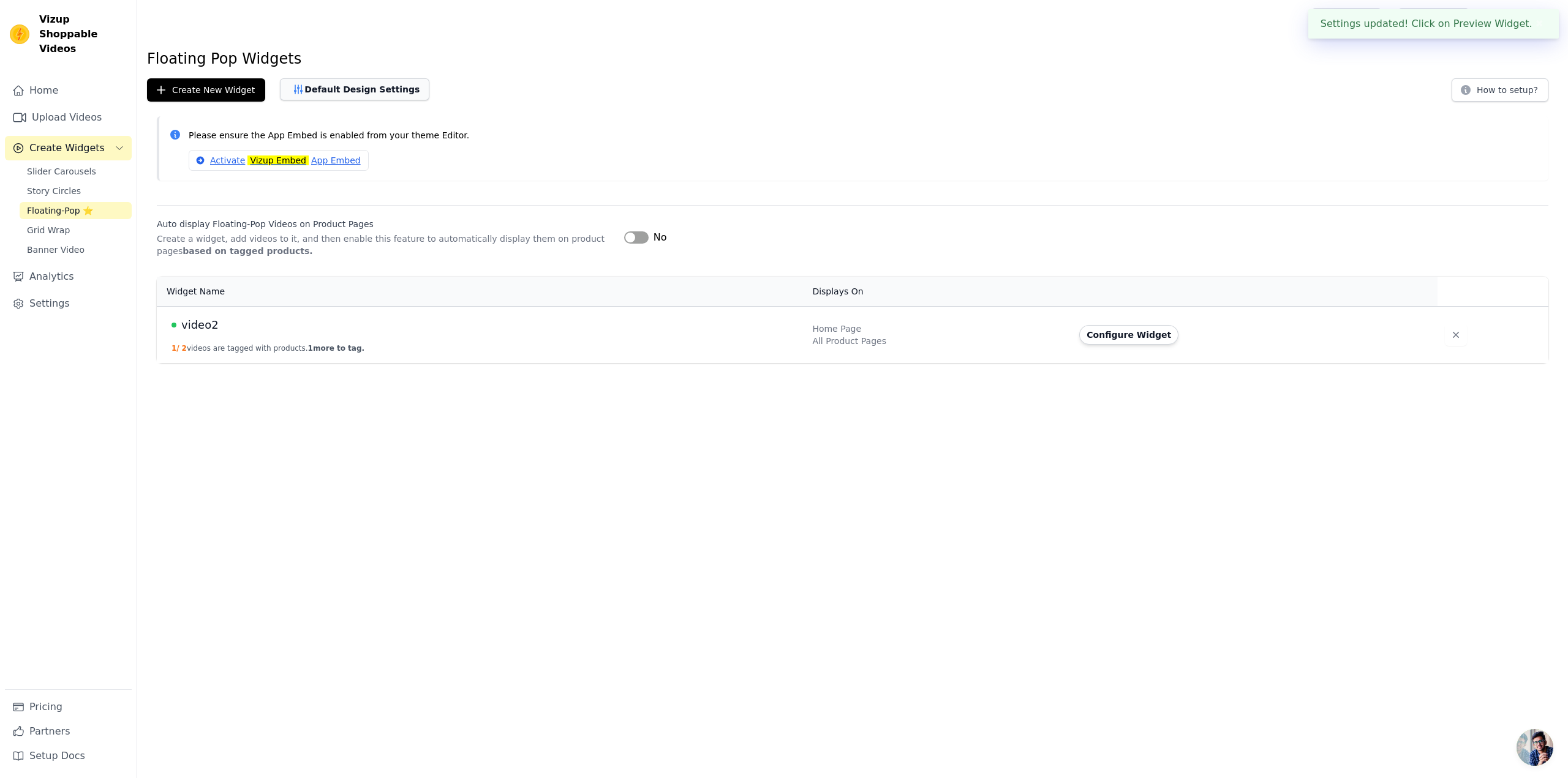
click at [345, 88] on button "Default Design Settings" at bounding box center [355, 89] width 150 height 22
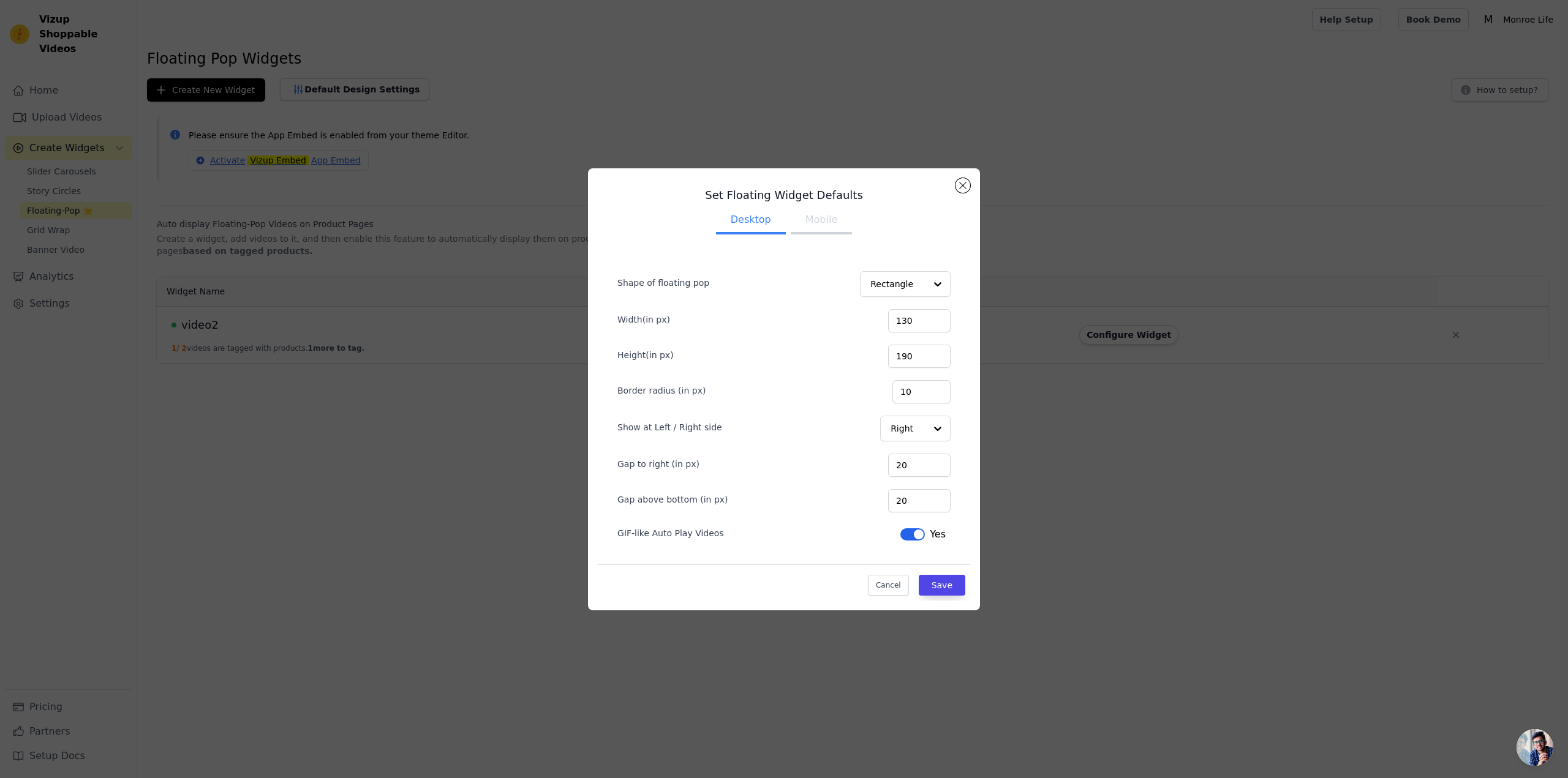
click at [817, 221] on button "Mobile" at bounding box center [821, 221] width 61 height 27
click at [939, 326] on input "102" at bounding box center [920, 321] width 63 height 23
type input "101"
click at [939, 326] on input "101" at bounding box center [920, 321] width 63 height 23
type input "143"
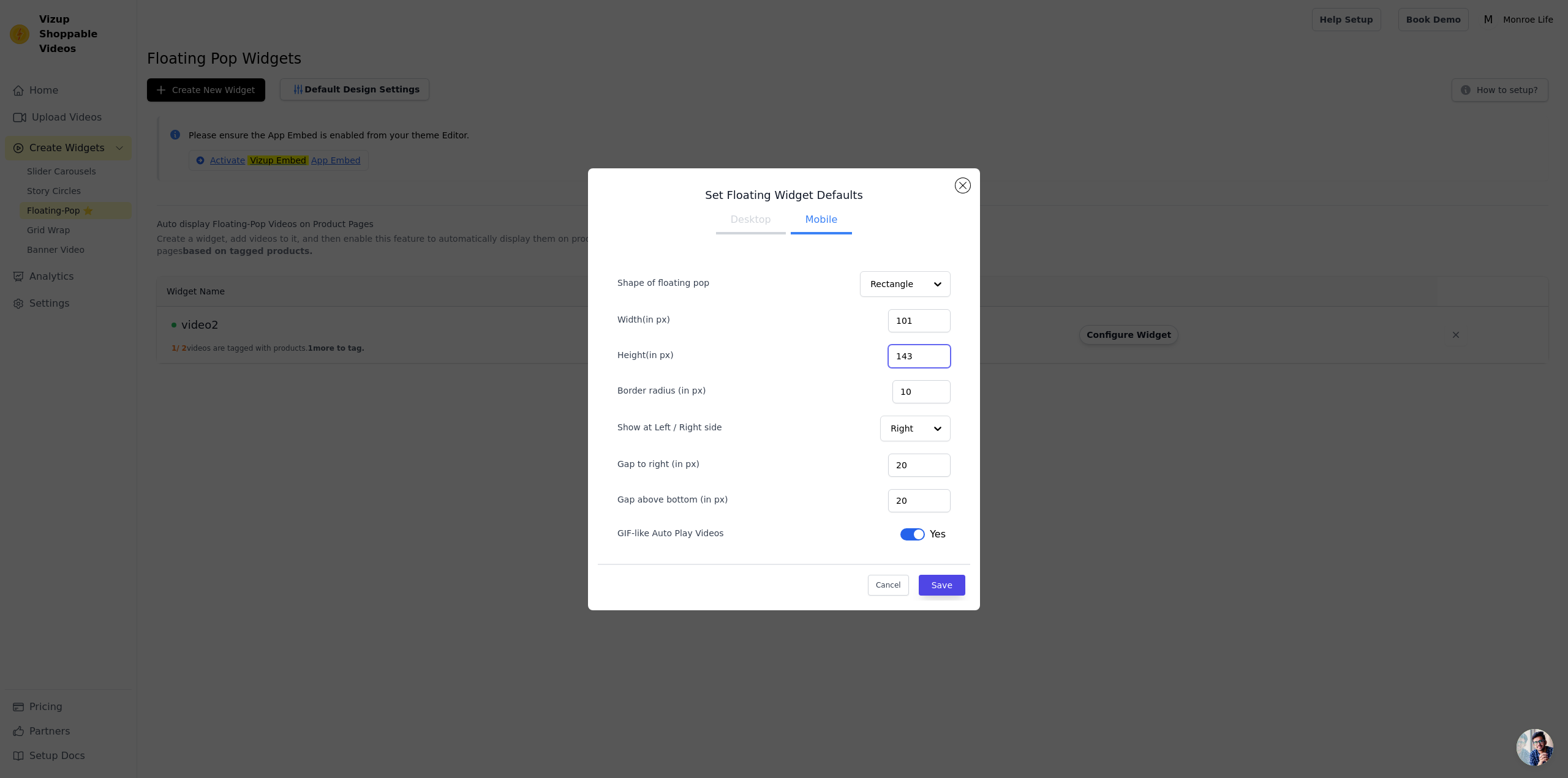
click at [937, 358] on input "143" at bounding box center [920, 356] width 63 height 23
click at [943, 583] on button "Save" at bounding box center [942, 585] width 47 height 21
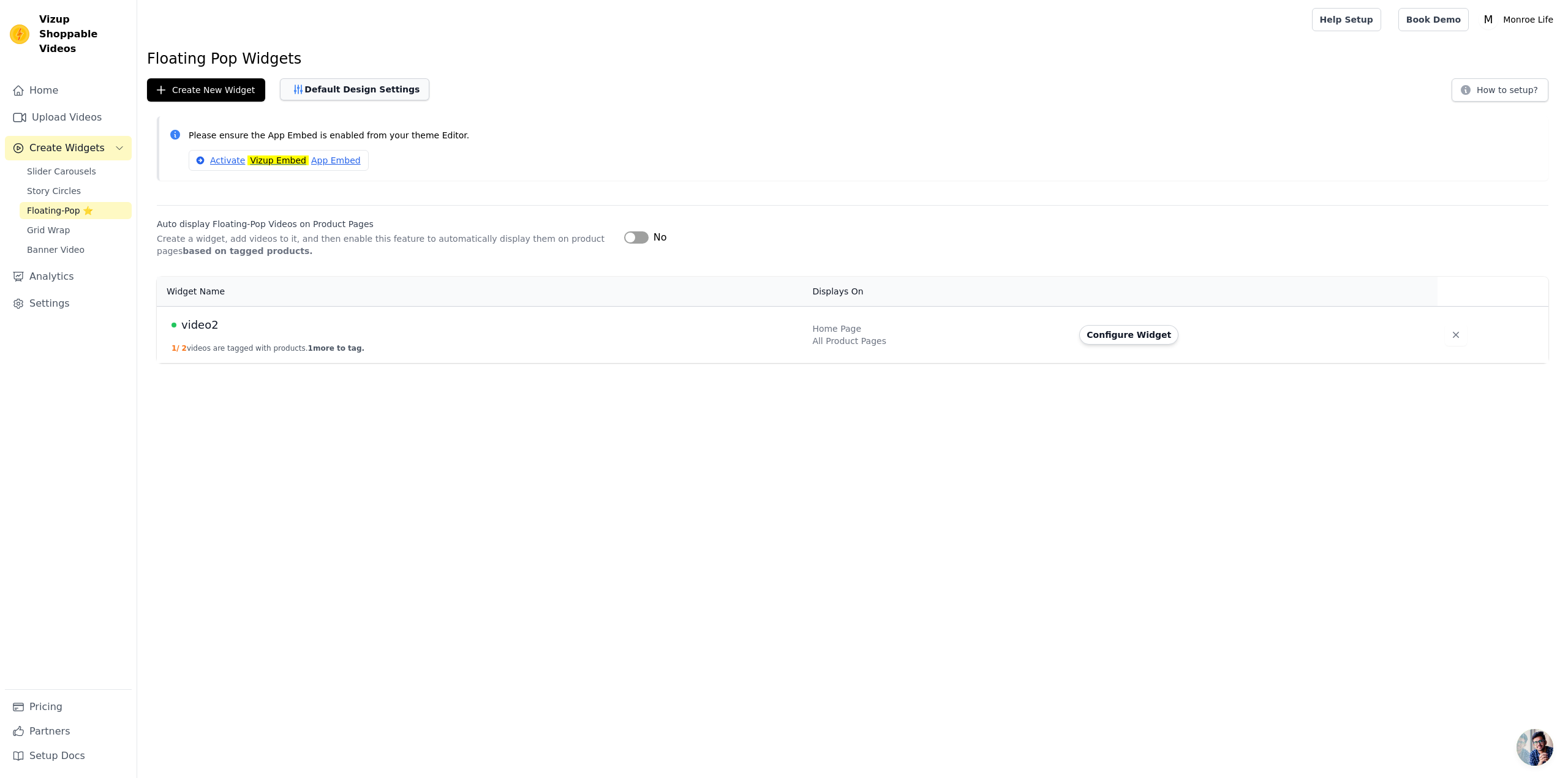
click at [340, 92] on button "Default Design Settings" at bounding box center [355, 89] width 150 height 22
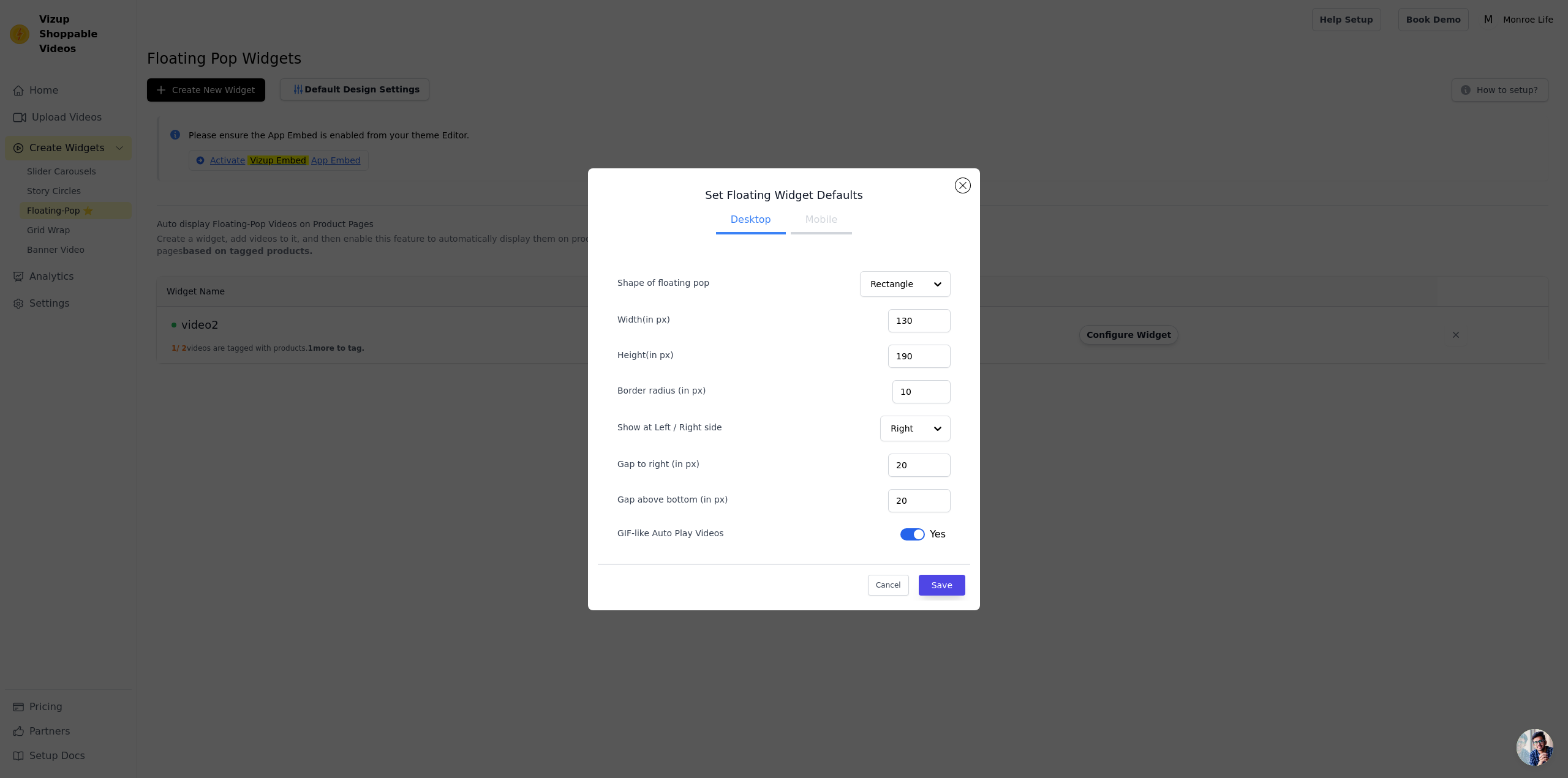
click at [745, 227] on button "Desktop" at bounding box center [751, 221] width 70 height 27
click at [941, 283] on div at bounding box center [937, 284] width 24 height 24
click at [921, 246] on div "Shape of floating pop Rectangle Circle Option Rectangle, selected. You are curr…" at bounding box center [784, 420] width 372 height 362
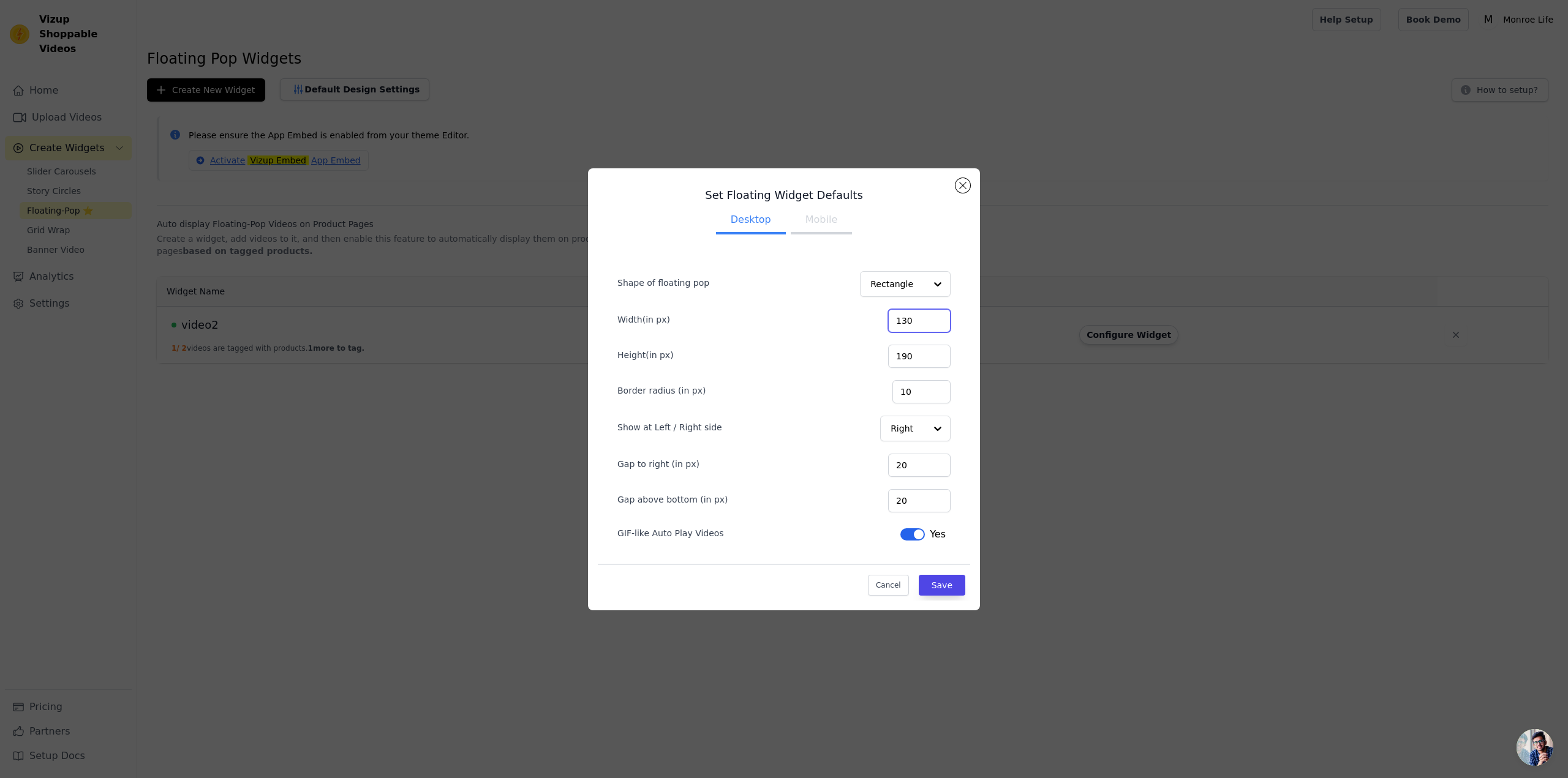
drag, startPoint x: 925, startPoint y: 321, endPoint x: 833, endPoint y: 294, distance: 95.9
click at [833, 294] on form "Shape of floating pop Rectangle Width(in px) 130 Height(in px) 190 Border radiu…" at bounding box center [784, 402] width 353 height 305
type input "200"
drag, startPoint x: 921, startPoint y: 356, endPoint x: 844, endPoint y: 358, distance: 77.0
click at [844, 358] on div "Height(in px) 190" at bounding box center [784, 355] width 333 height 26
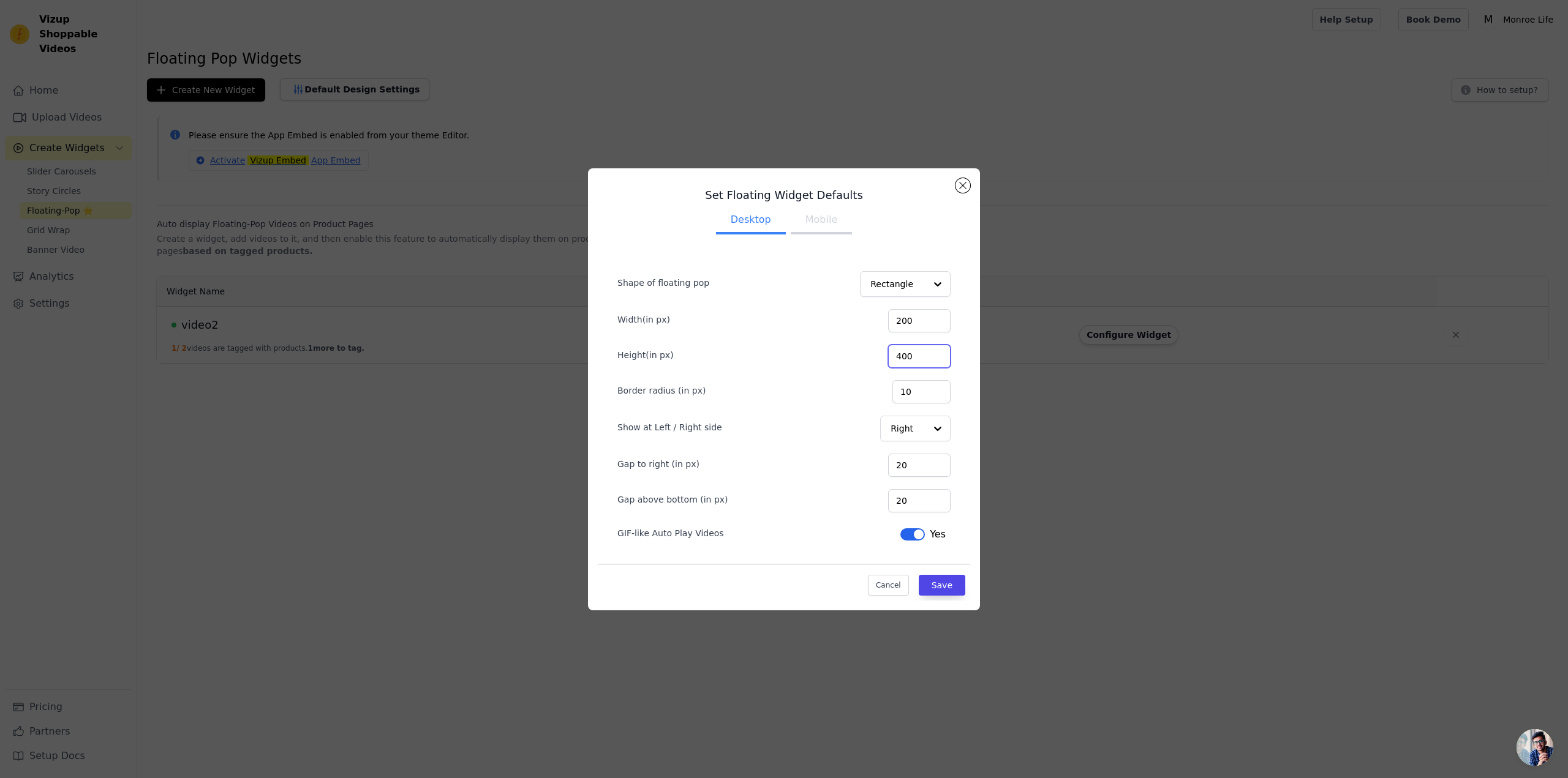
type input "400"
click at [804, 566] on div "Cancel Save" at bounding box center [784, 582] width 372 height 37
click at [937, 426] on div at bounding box center [937, 428] width 24 height 24
click at [739, 584] on div "Cancel Save" at bounding box center [784, 582] width 372 height 37
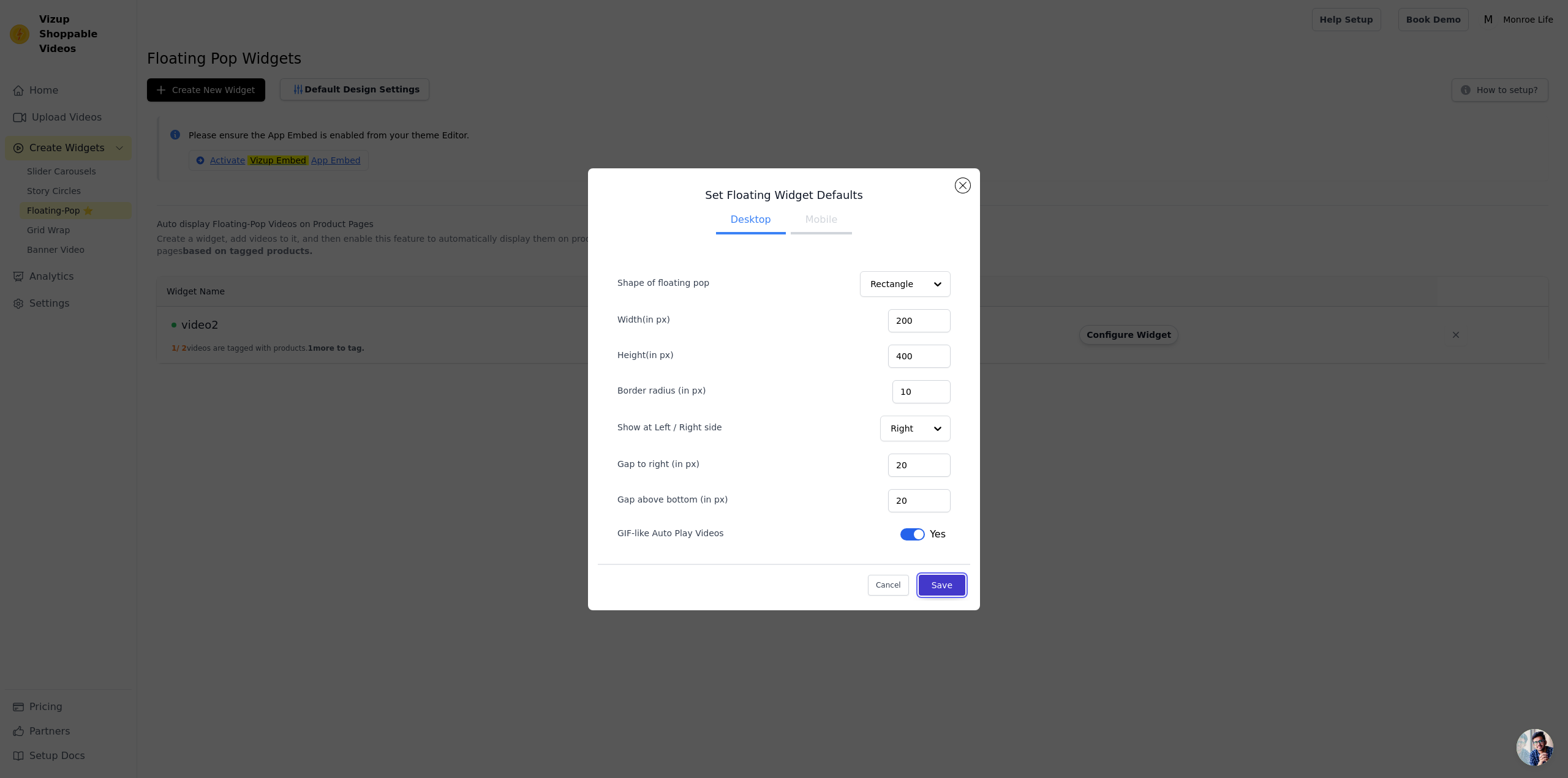
click at [944, 583] on button "Save" at bounding box center [942, 585] width 47 height 21
